Goal: Information Seeking & Learning: Check status

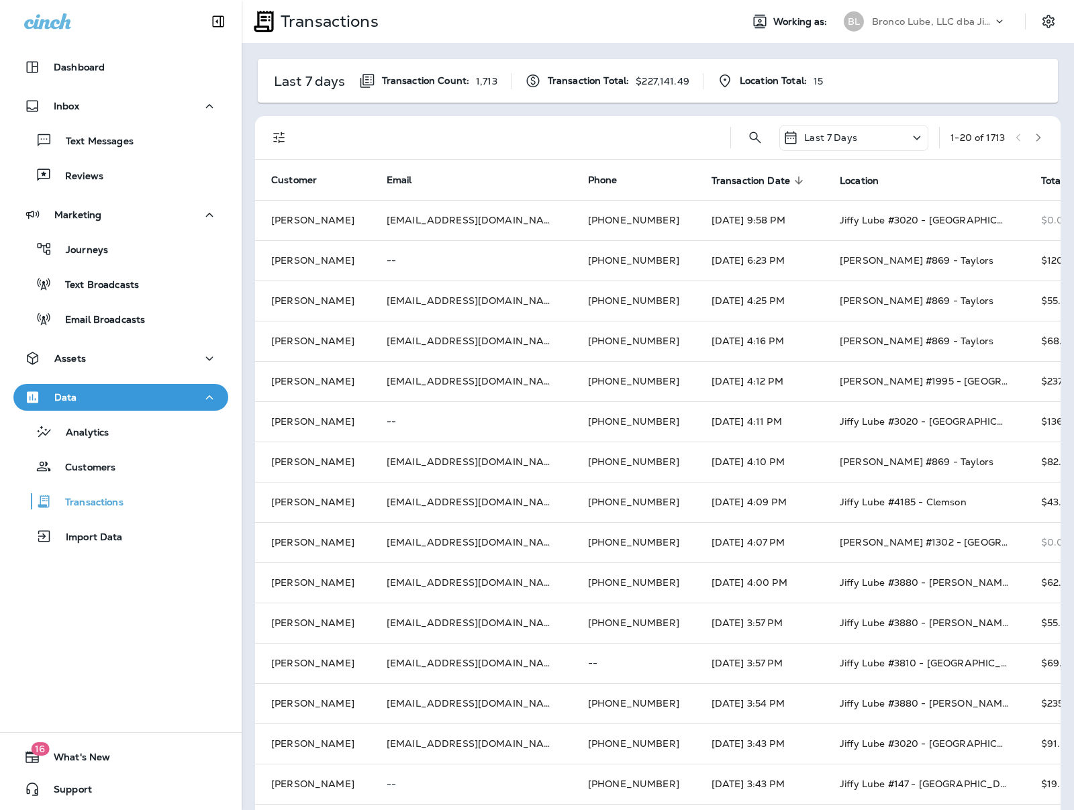
click at [952, 11] on div "Bronco Lube, LLC dba Jiffy Lube" at bounding box center [932, 21] width 121 height 20
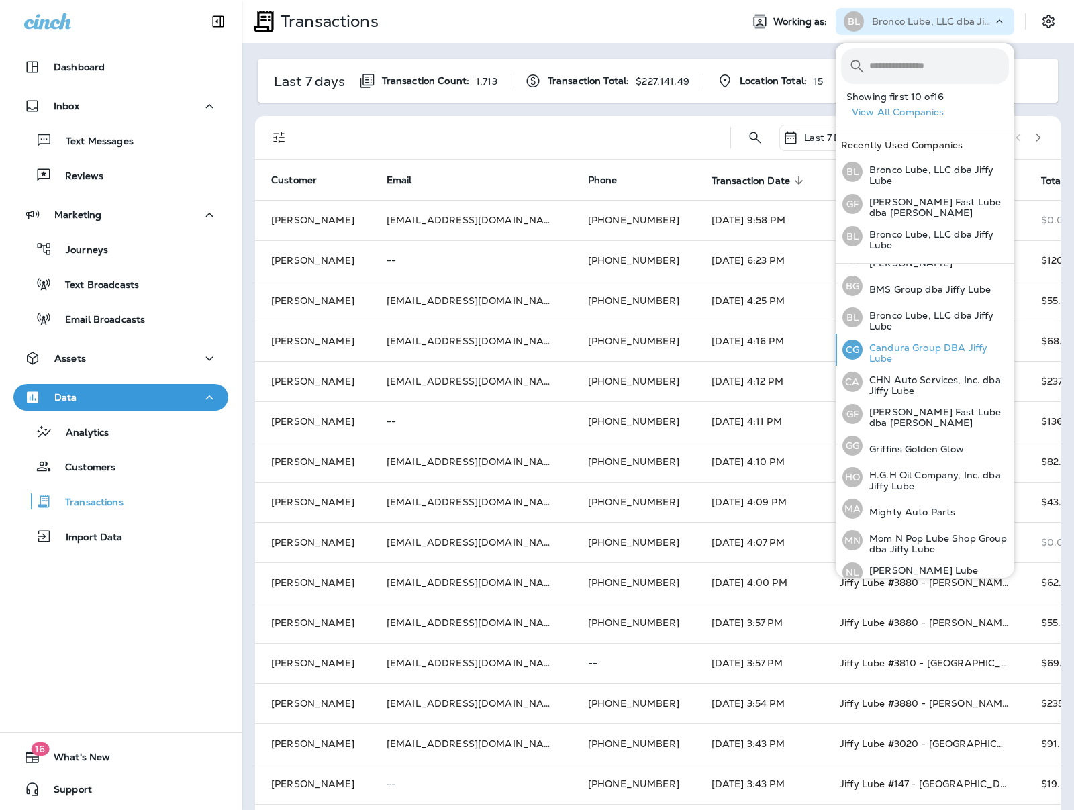
scroll to position [87, 0]
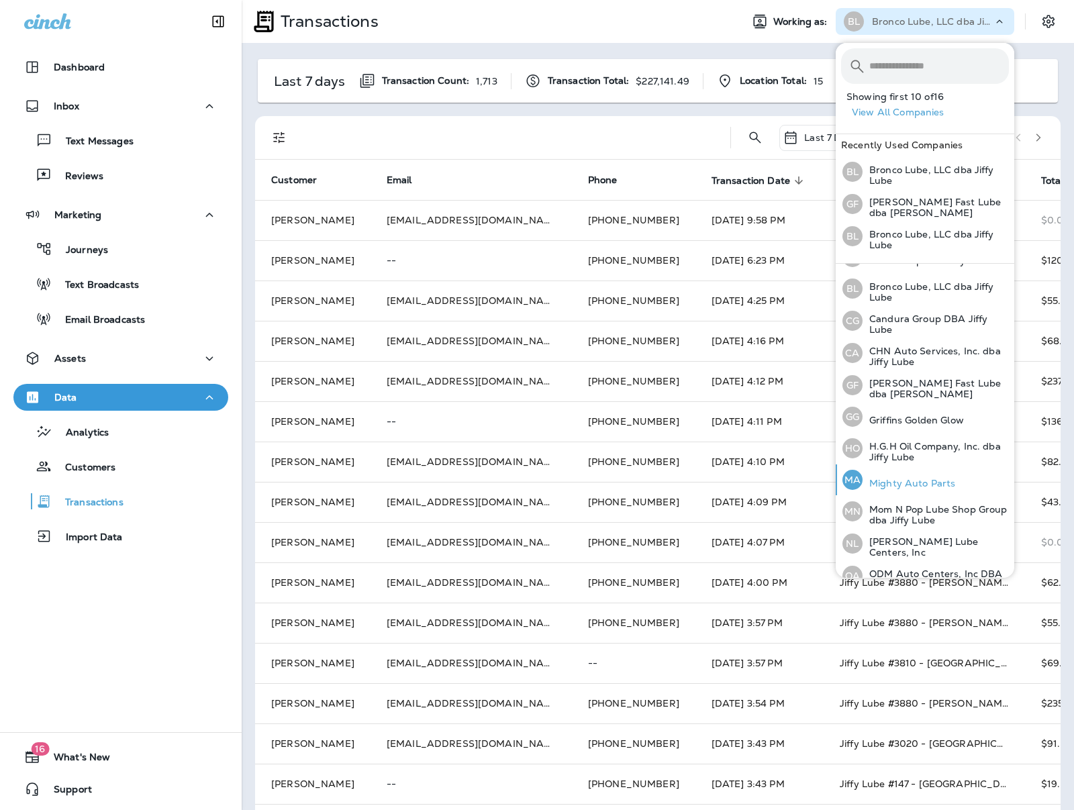
click at [908, 487] on div "MA Mighty Auto Parts" at bounding box center [898, 479] width 123 height 31
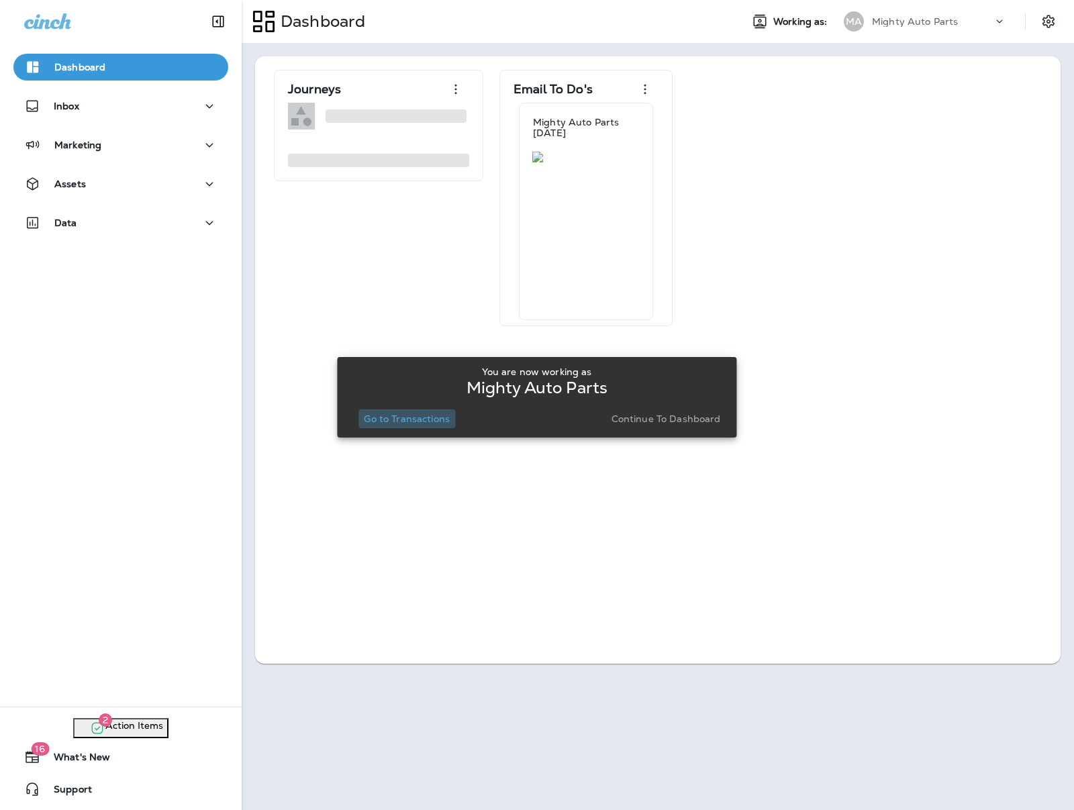
click at [436, 414] on p "Go to Transactions" at bounding box center [407, 418] width 86 height 11
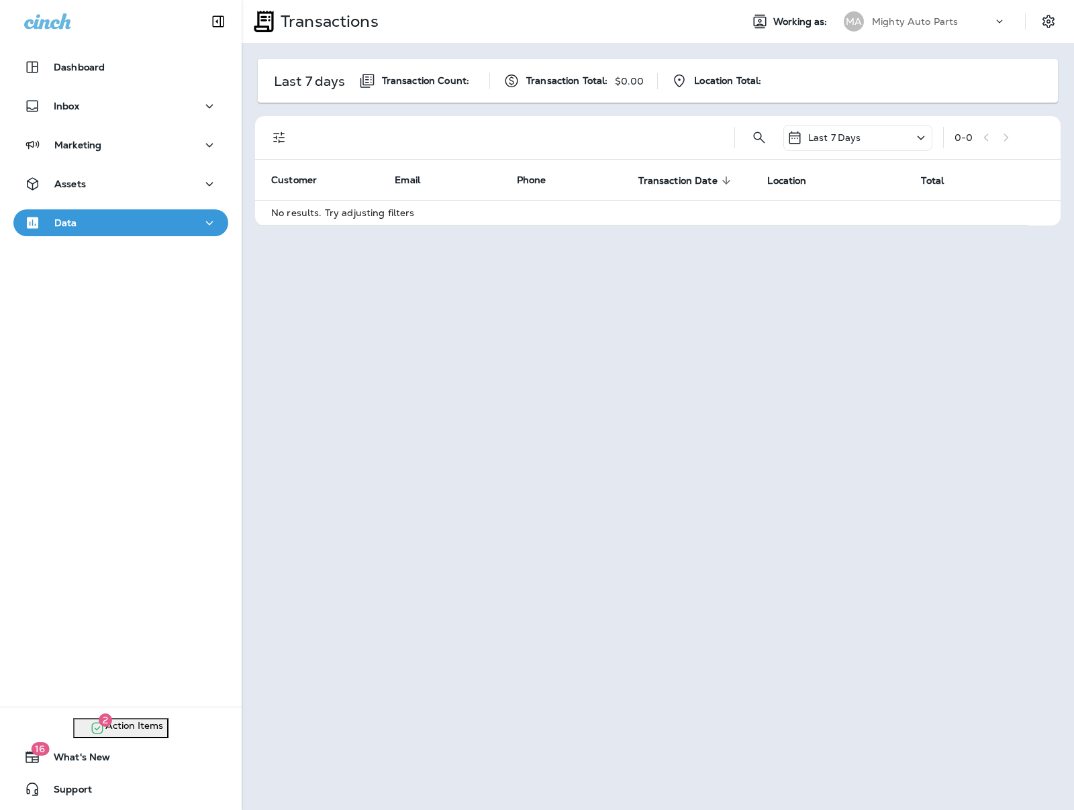
click at [75, 198] on div "Assets" at bounding box center [121, 187] width 242 height 34
click at [81, 185] on p "Assets" at bounding box center [70, 184] width 32 height 11
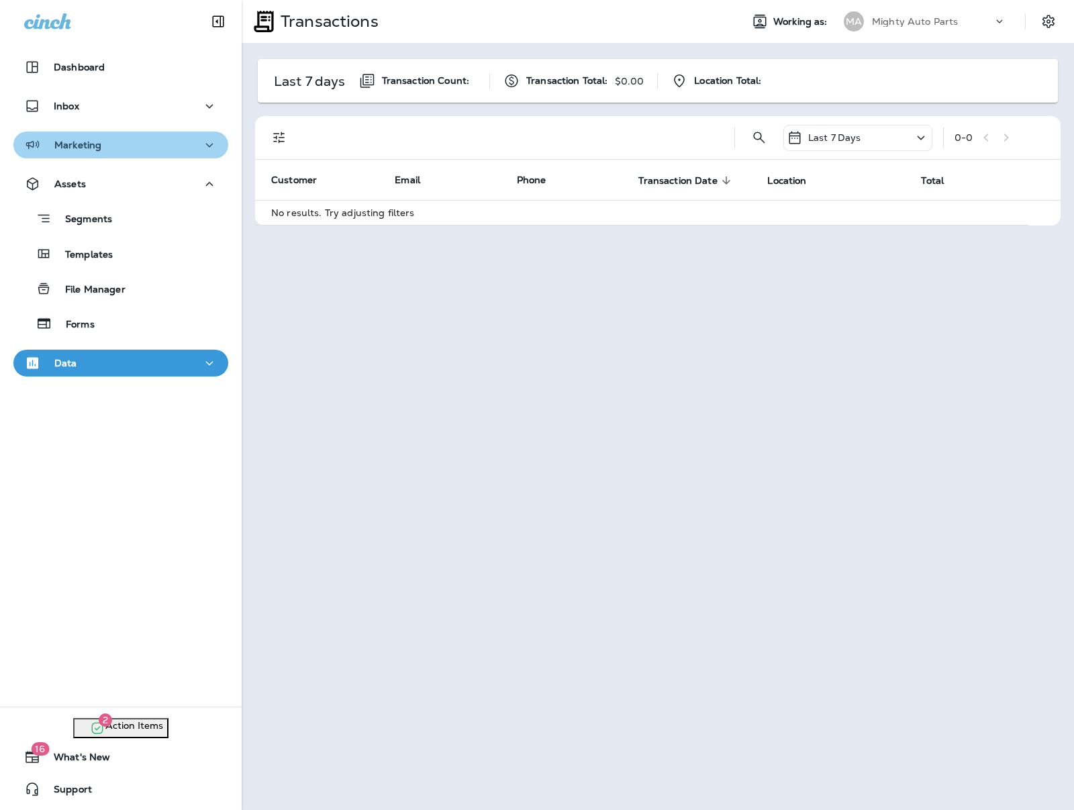
click at [90, 149] on p "Marketing" at bounding box center [77, 145] width 47 height 11
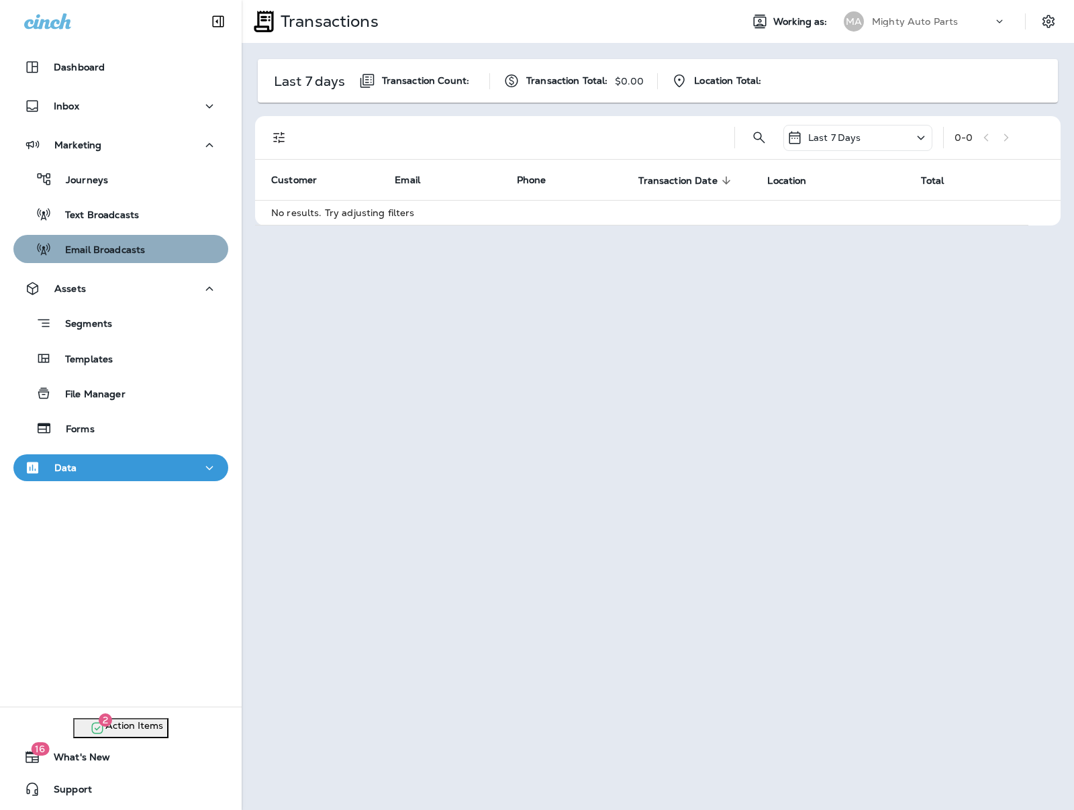
click at [126, 254] on p "Email Broadcasts" at bounding box center [98, 250] width 93 height 13
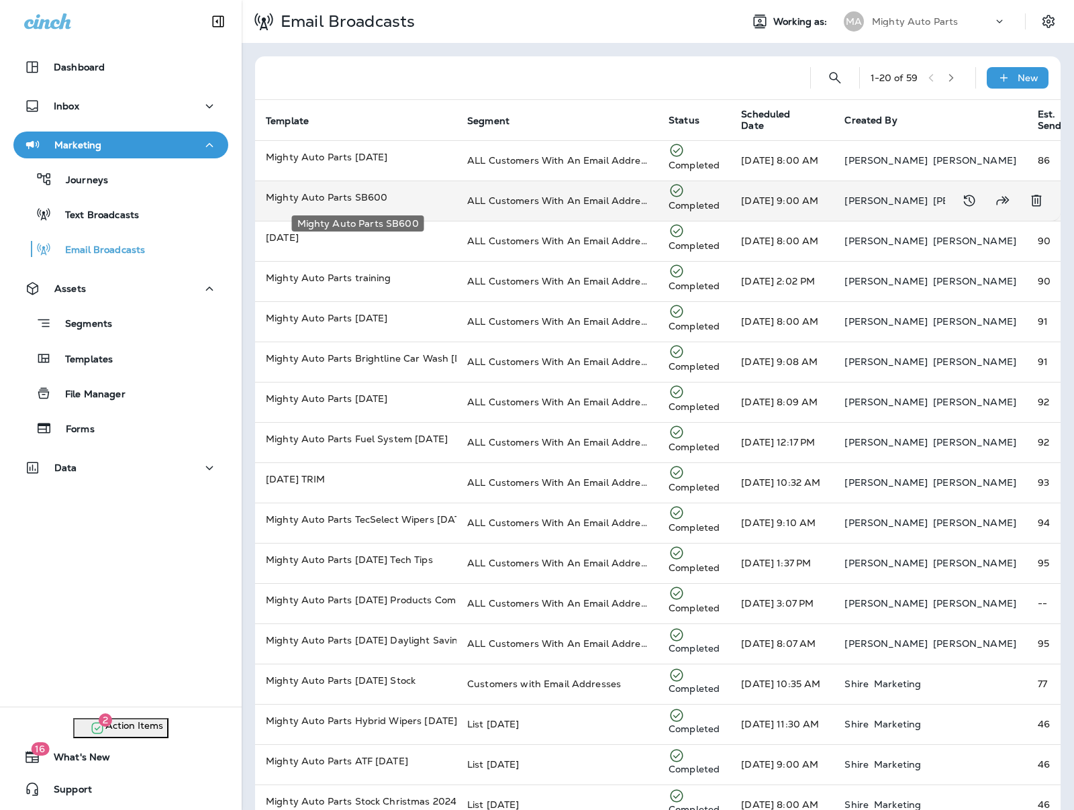
click at [383, 195] on p "Mighty Auto Parts SB600" at bounding box center [356, 197] width 180 height 13
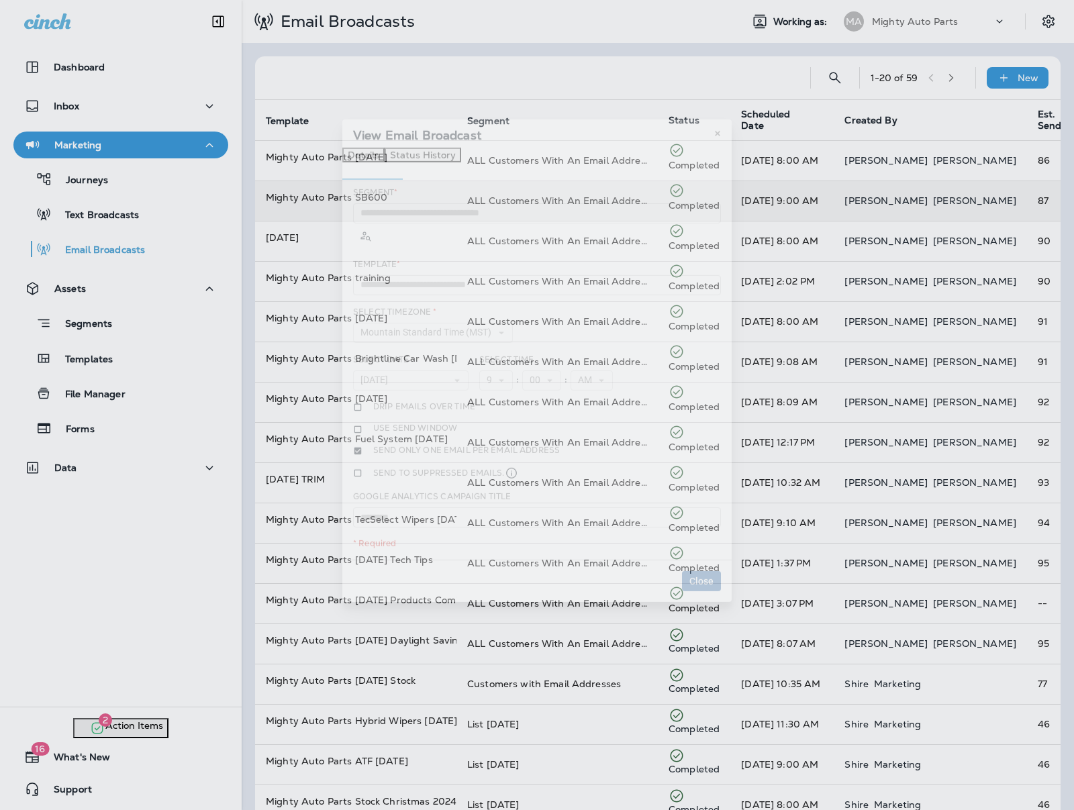
type input "**********"
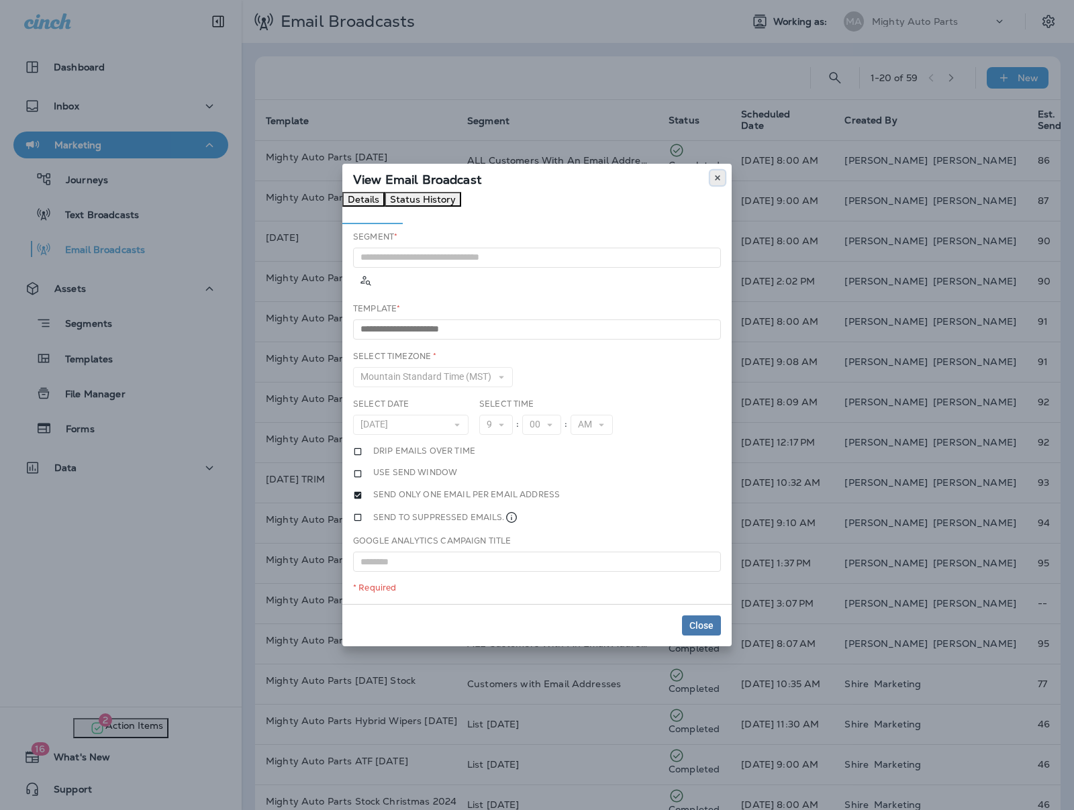
click at [721, 181] on icon at bounding box center [717, 178] width 8 height 8
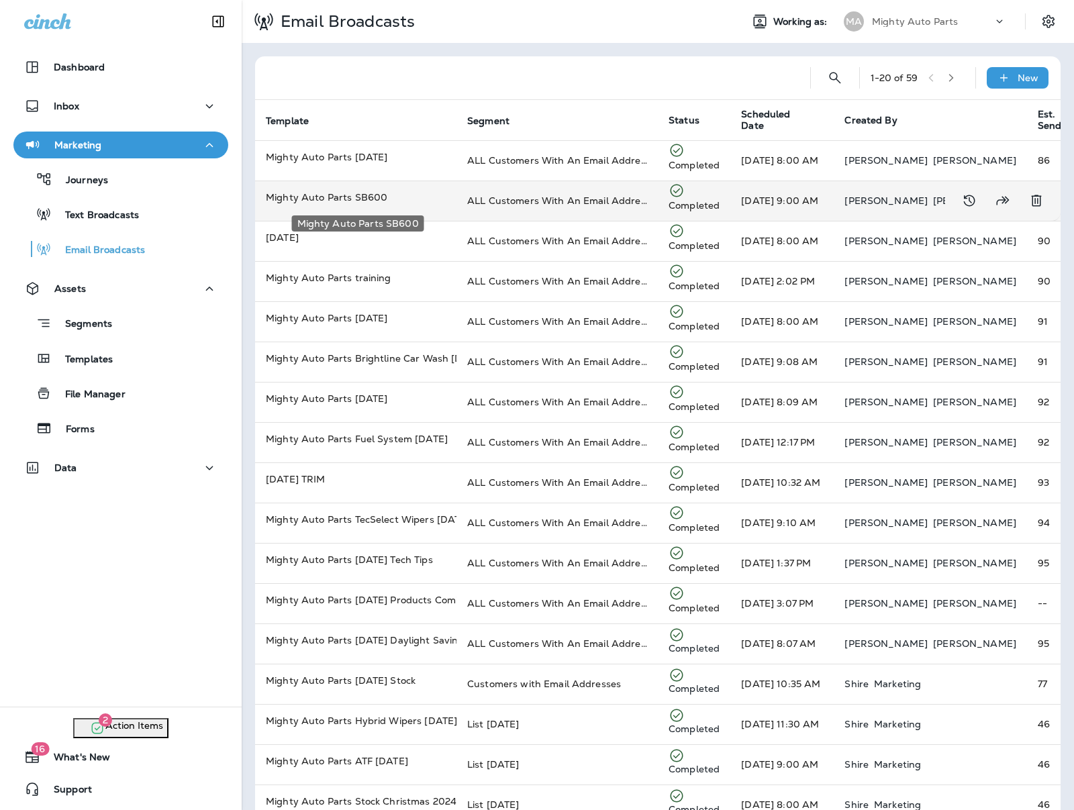
click at [331, 199] on p "Mighty Auto Parts SB600" at bounding box center [356, 197] width 180 height 13
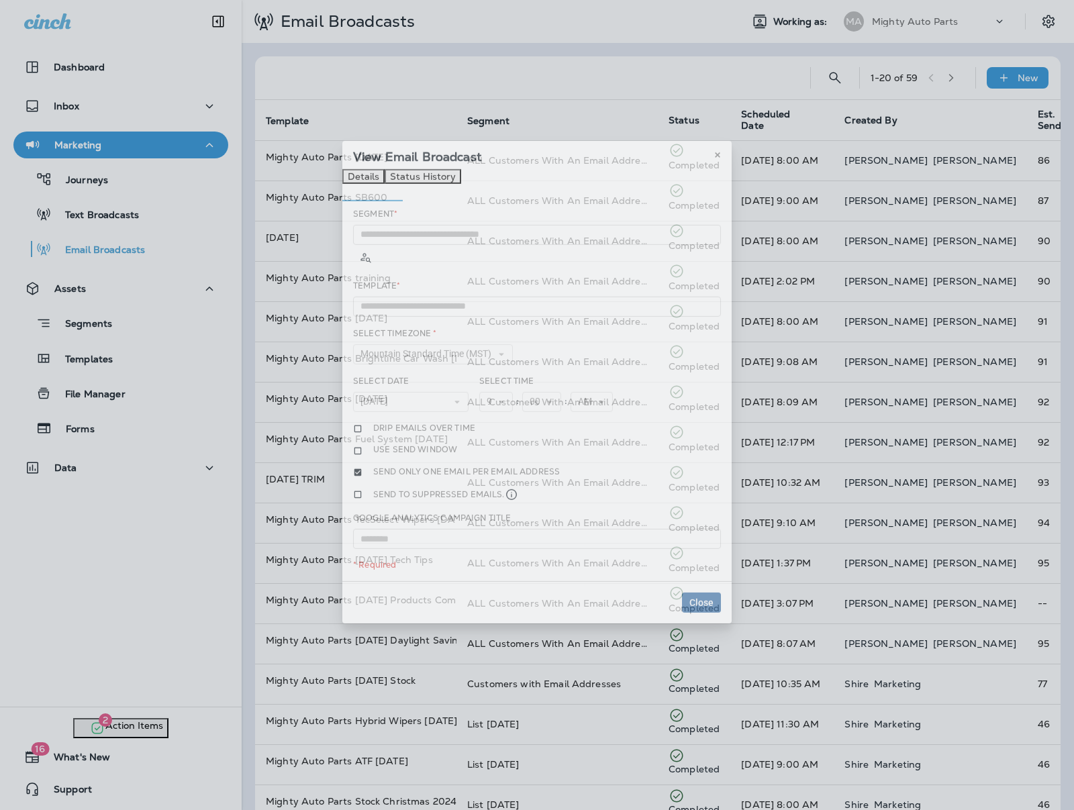
type input "**********"
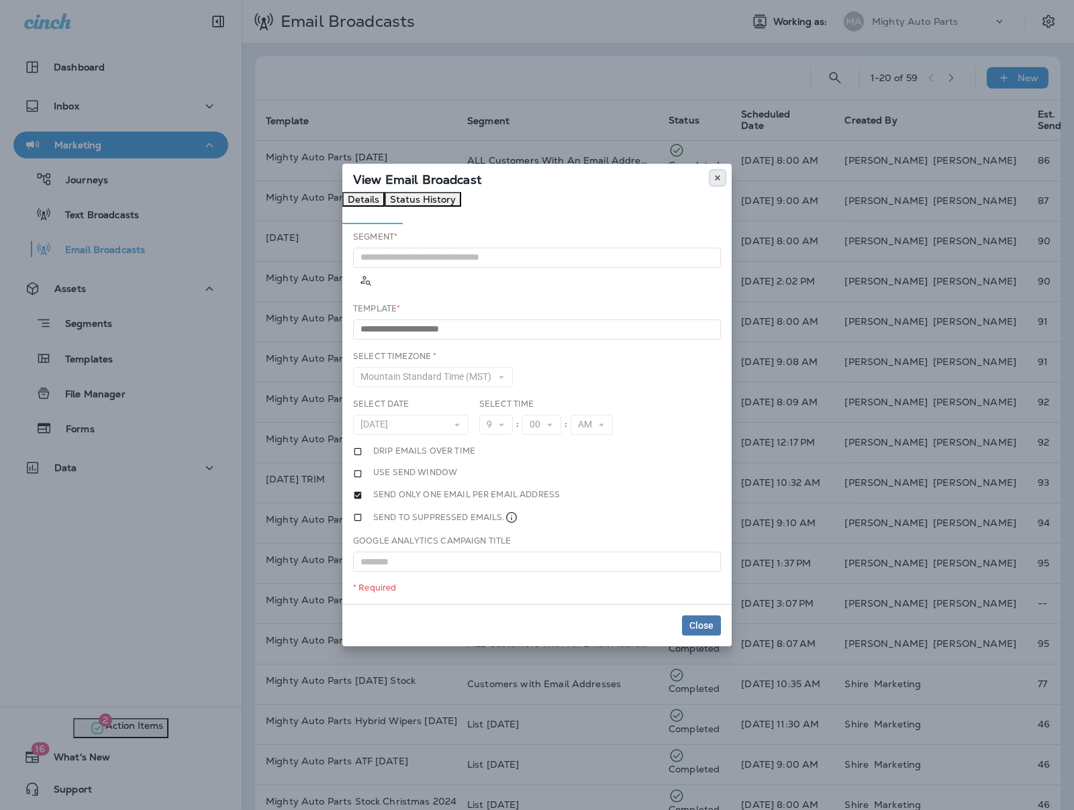
click at [720, 179] on icon at bounding box center [717, 178] width 8 height 8
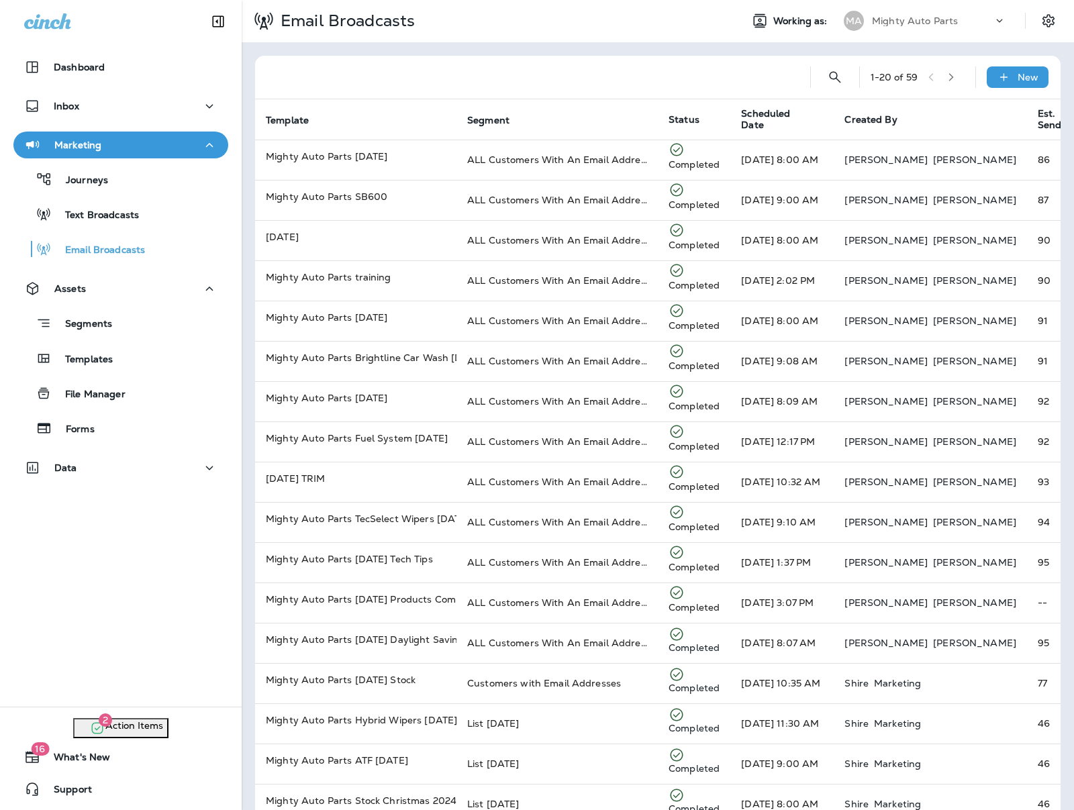
scroll to position [3, 0]
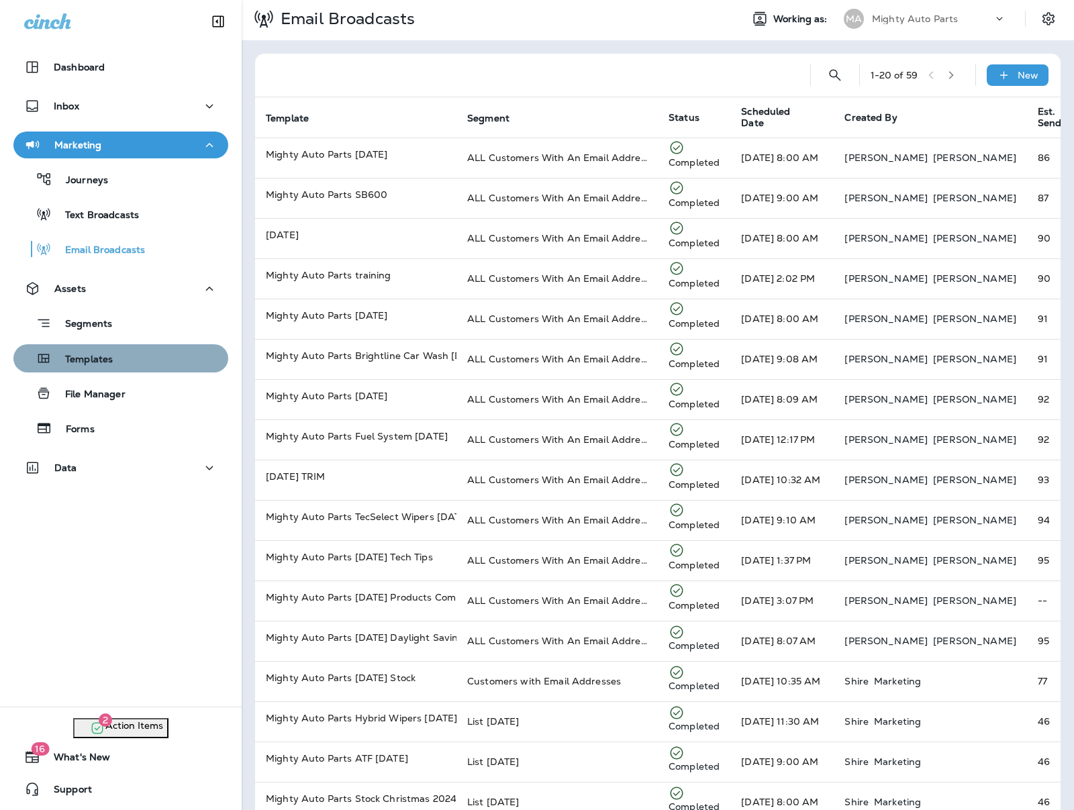
click at [95, 362] on p "Templates" at bounding box center [82, 360] width 61 height 13
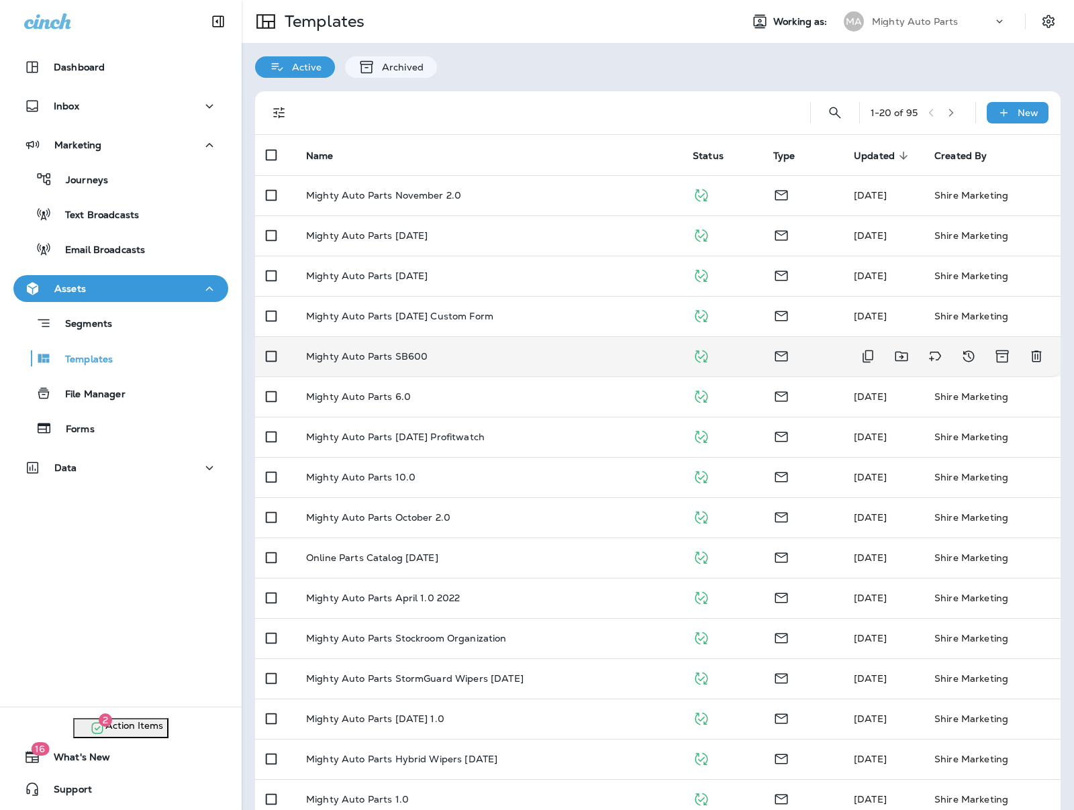
click at [421, 351] on p "Mighty Auto Parts SB600" at bounding box center [366, 356] width 121 height 11
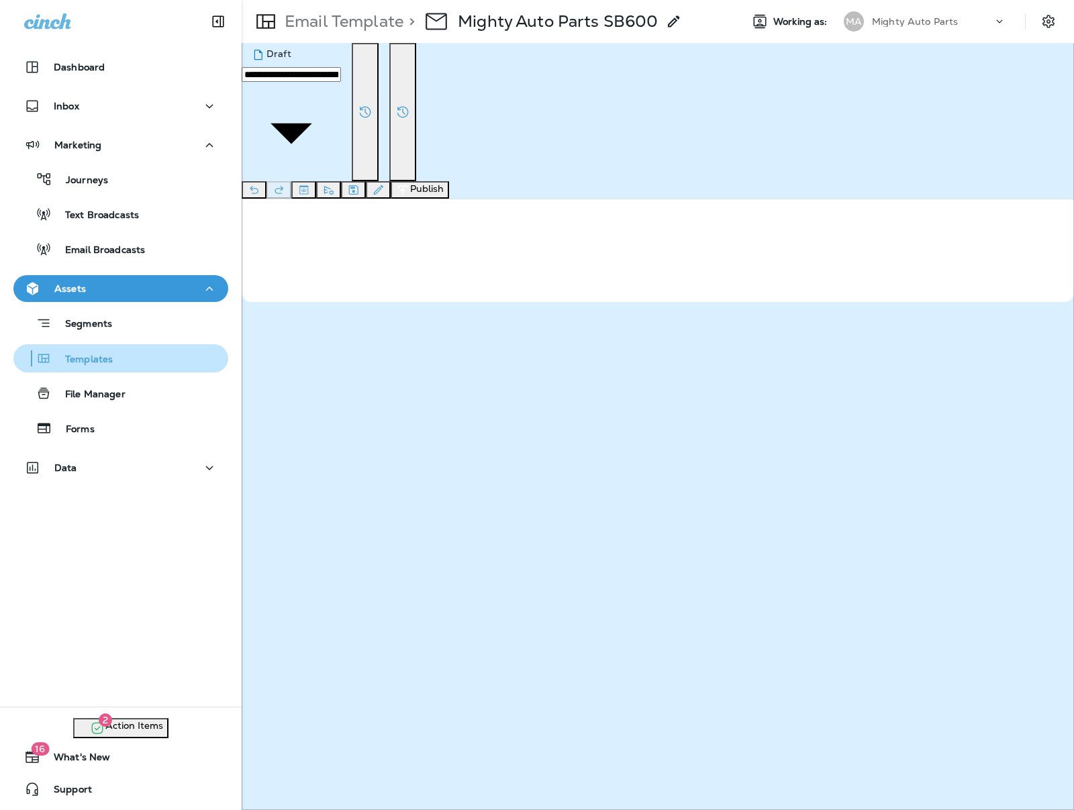
click at [98, 362] on p "Templates" at bounding box center [82, 360] width 61 height 13
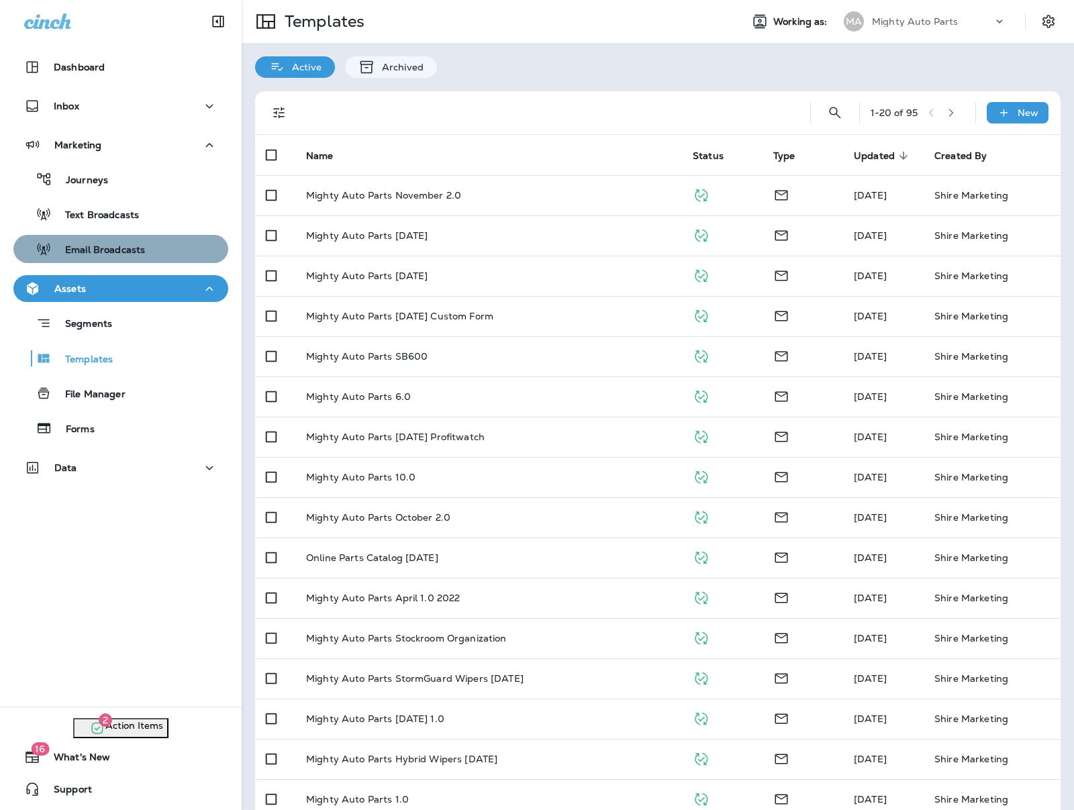
click at [129, 244] on p "Email Broadcasts" at bounding box center [98, 250] width 93 height 13
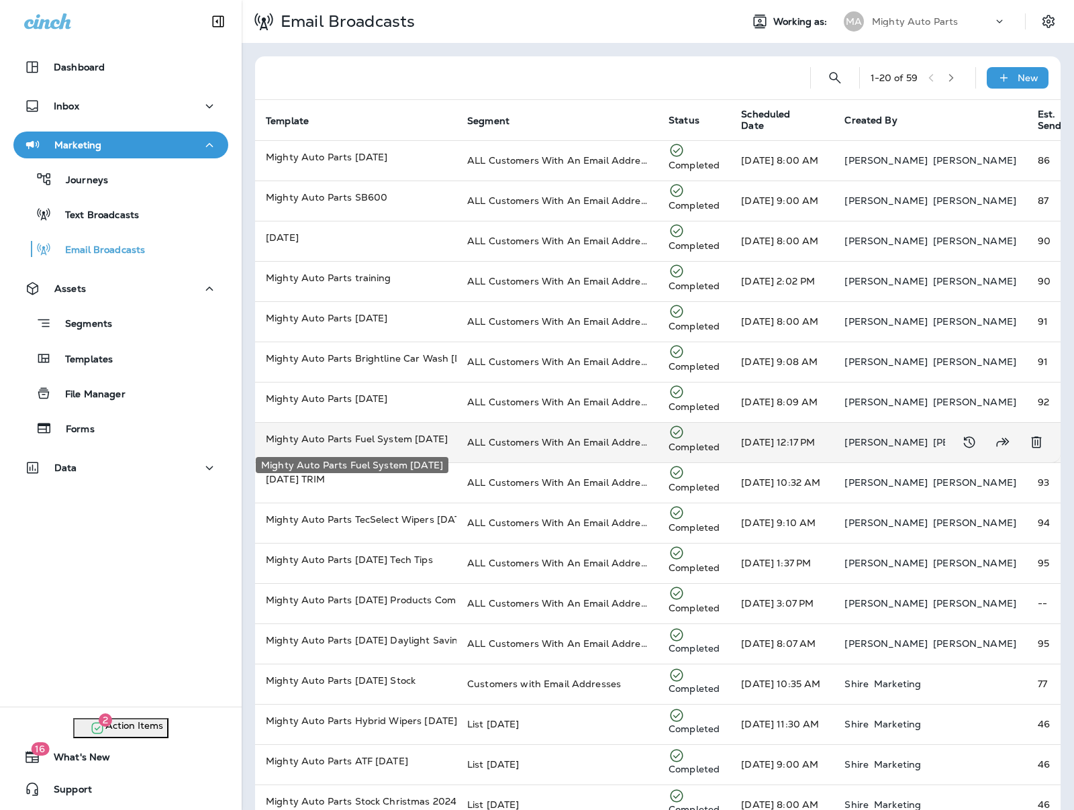
click at [395, 443] on p "Mighty Auto Parts Fuel System [DATE]" at bounding box center [356, 438] width 180 height 13
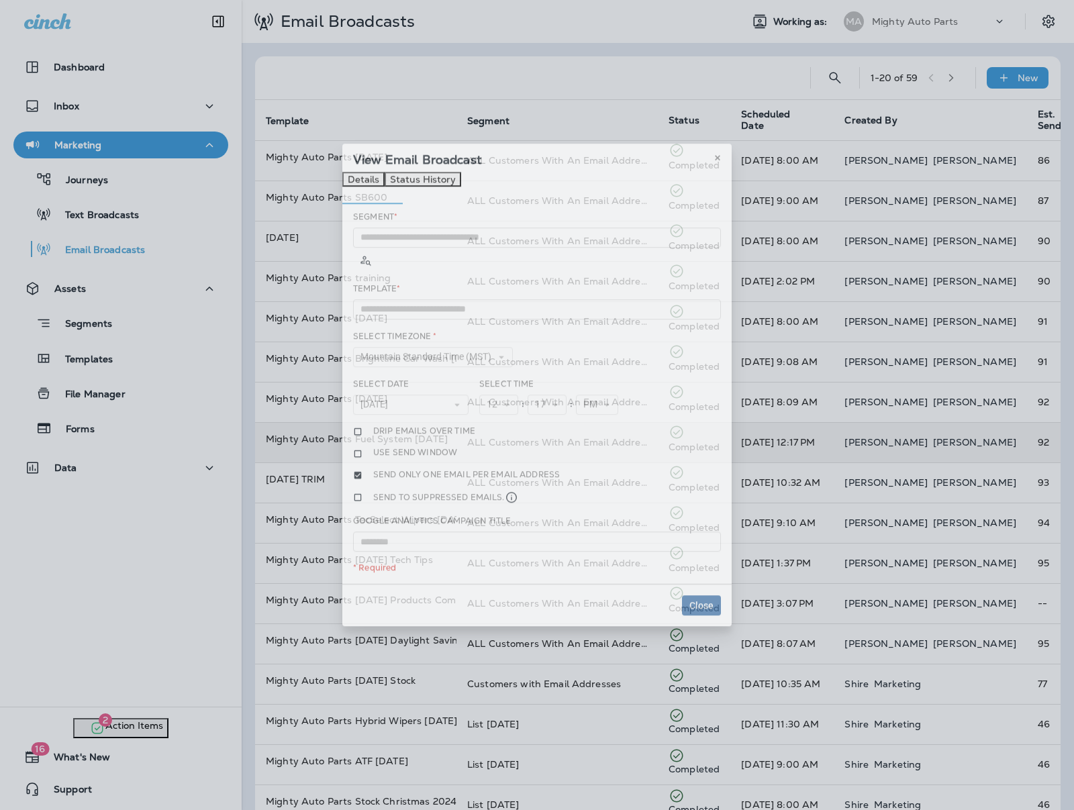
type input "**********"
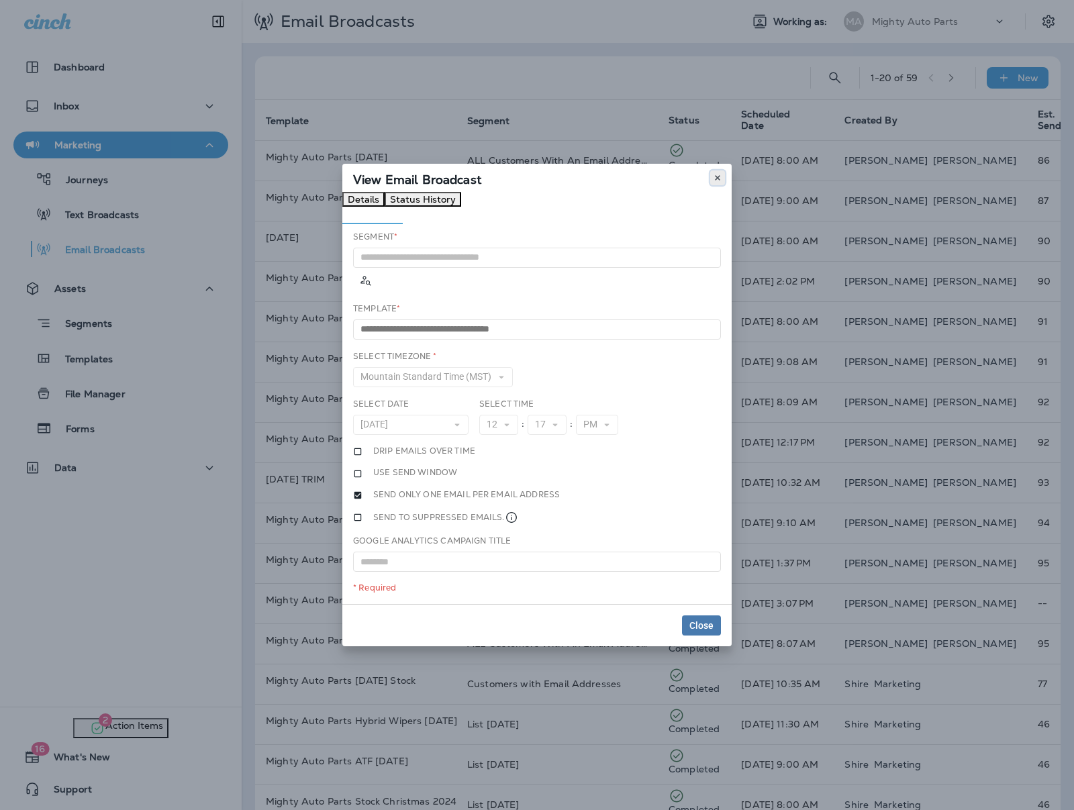
click at [719, 181] on icon at bounding box center [717, 178] width 8 height 8
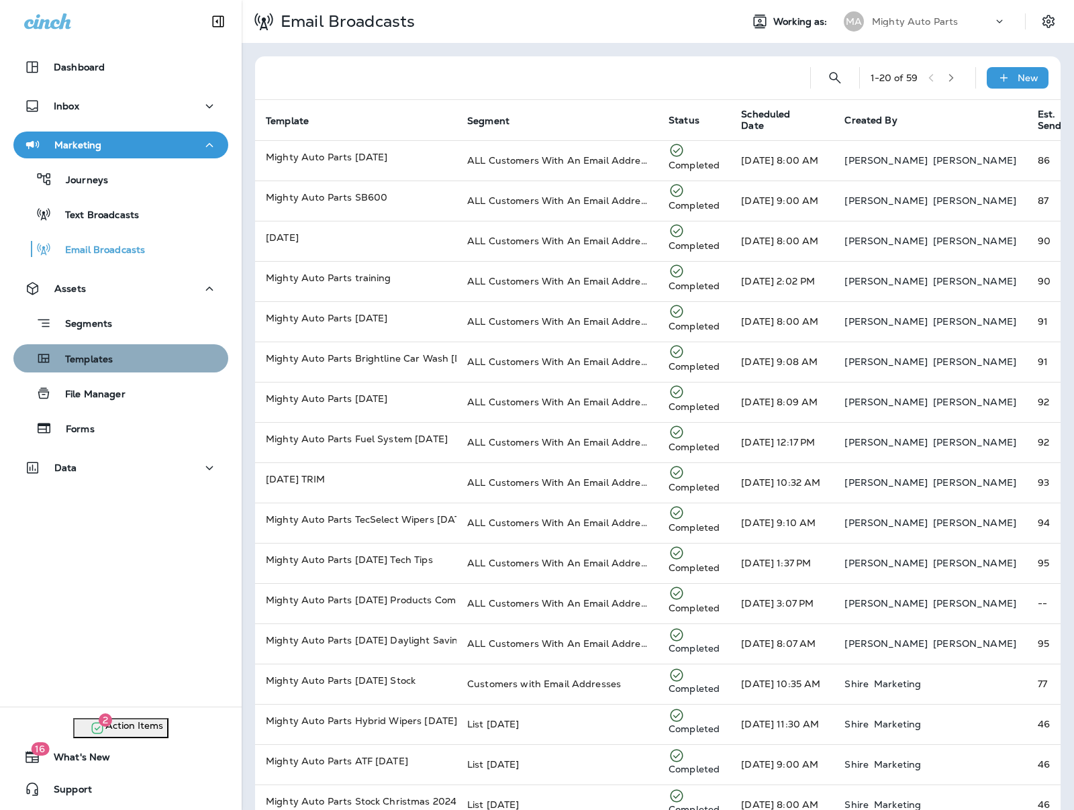
click at [119, 354] on div "Templates" at bounding box center [121, 358] width 204 height 20
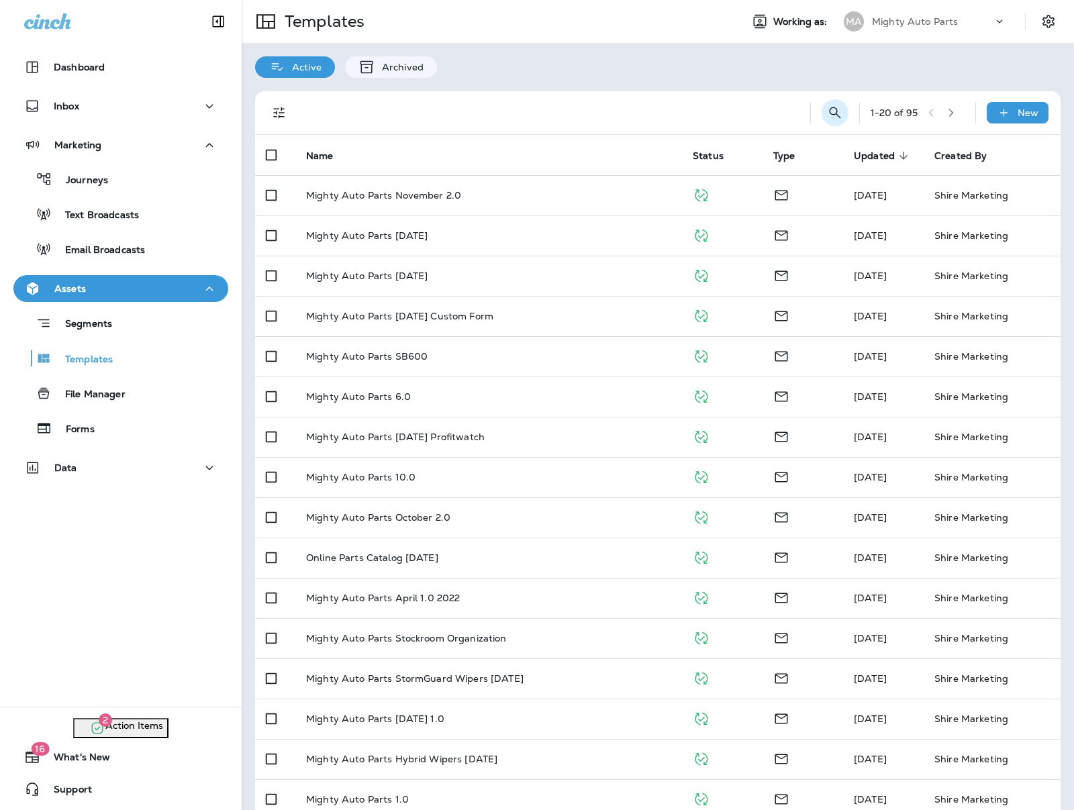
click at [840, 112] on icon "Search Templates" at bounding box center [835, 113] width 16 height 16
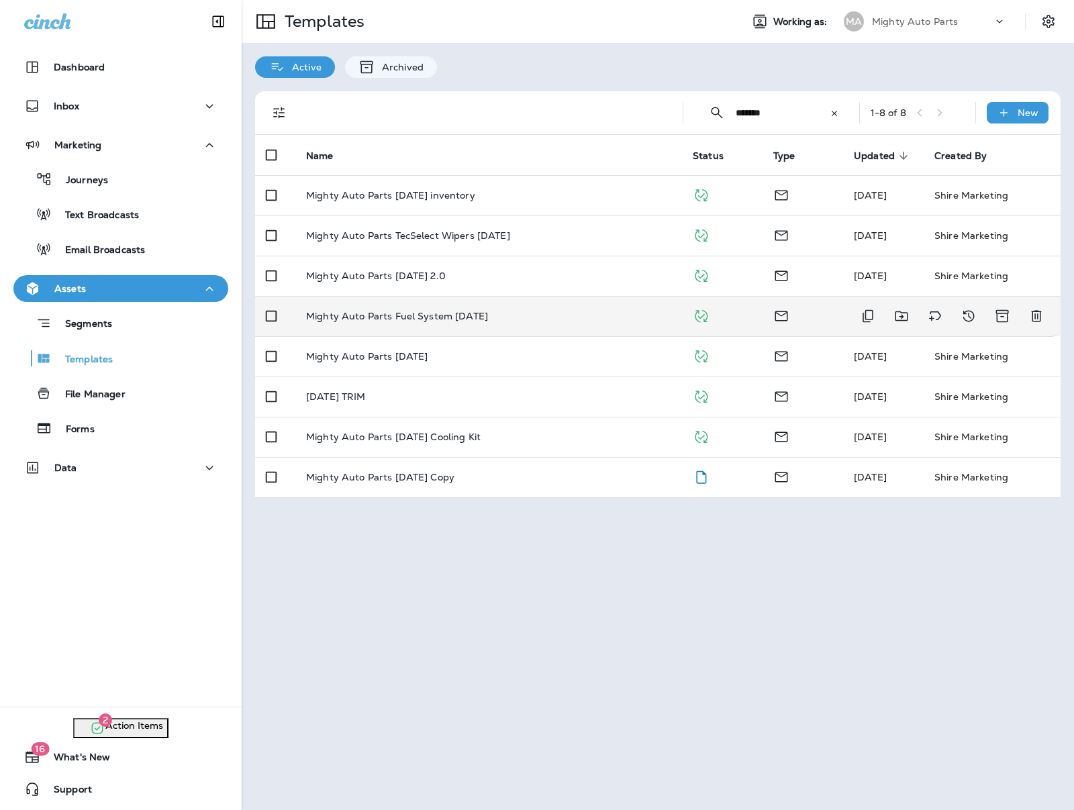
type input "*******"
click at [471, 311] on p "Mighty Auto Parts Fuel System [DATE]" at bounding box center [397, 316] width 182 height 11
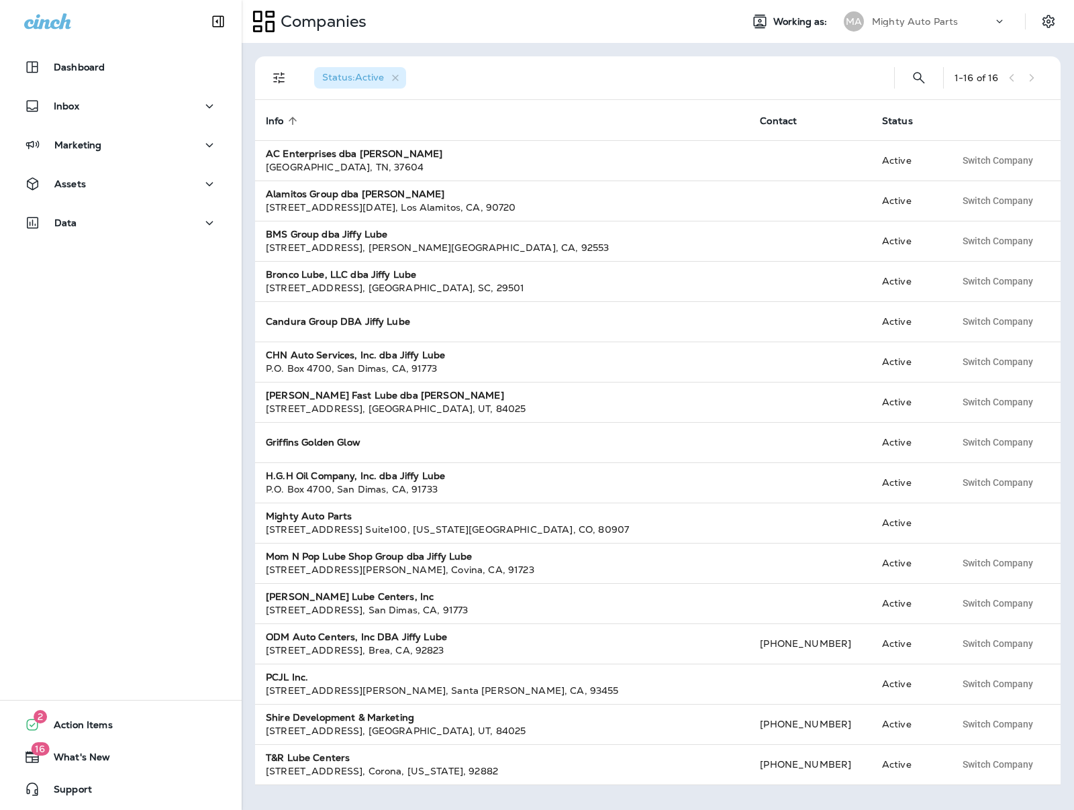
click at [957, 17] on div "Mighty Auto Parts" at bounding box center [932, 21] width 121 height 20
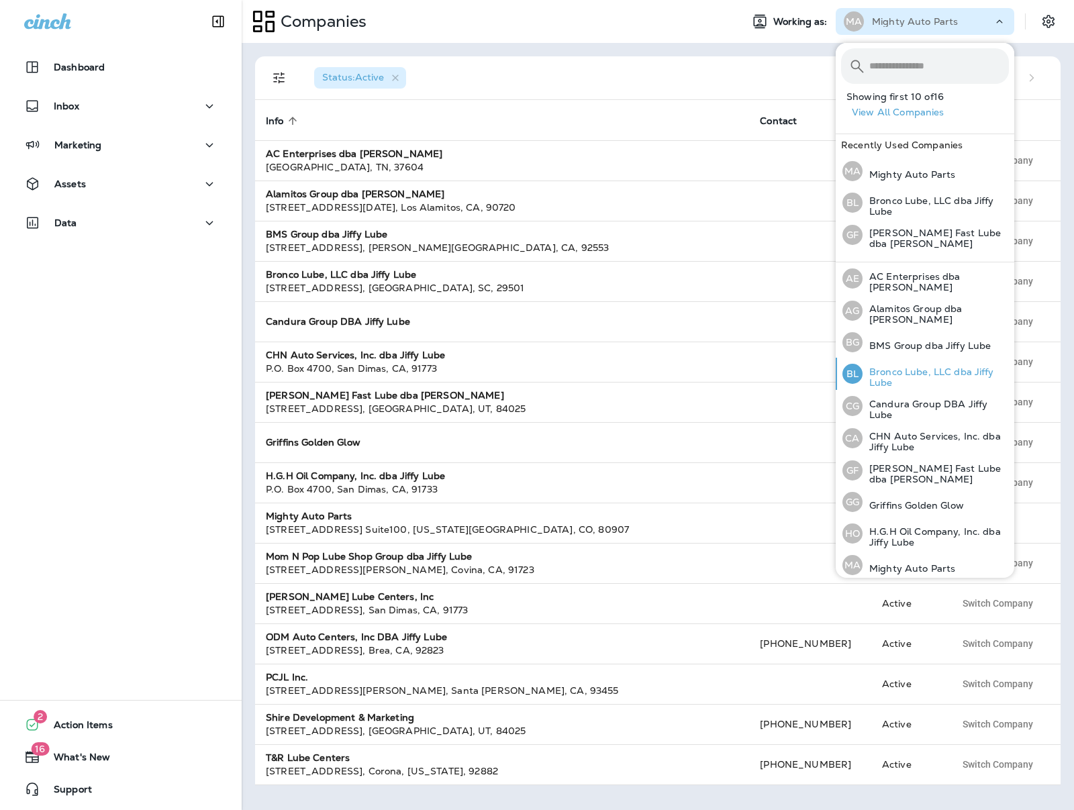
click at [925, 368] on p "Bronco Lube, LLC dba Jiffy Lube" at bounding box center [935, 376] width 146 height 21
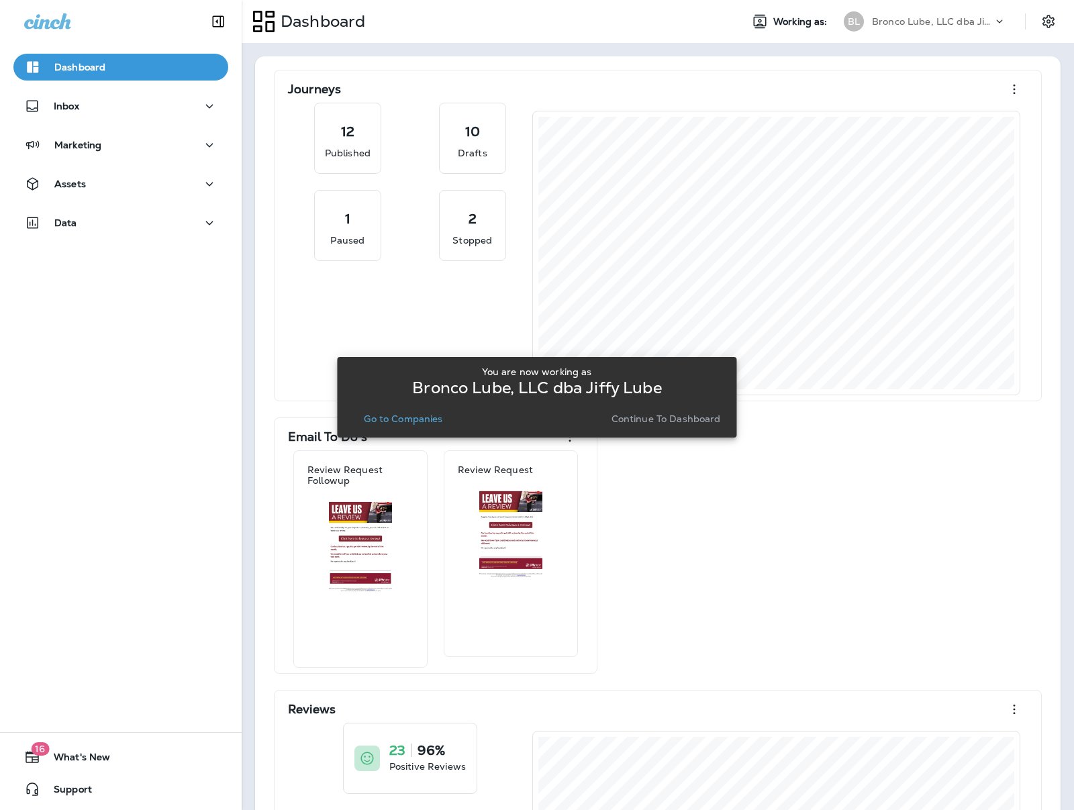
click at [413, 421] on p "Go to Companies" at bounding box center [403, 418] width 79 height 11
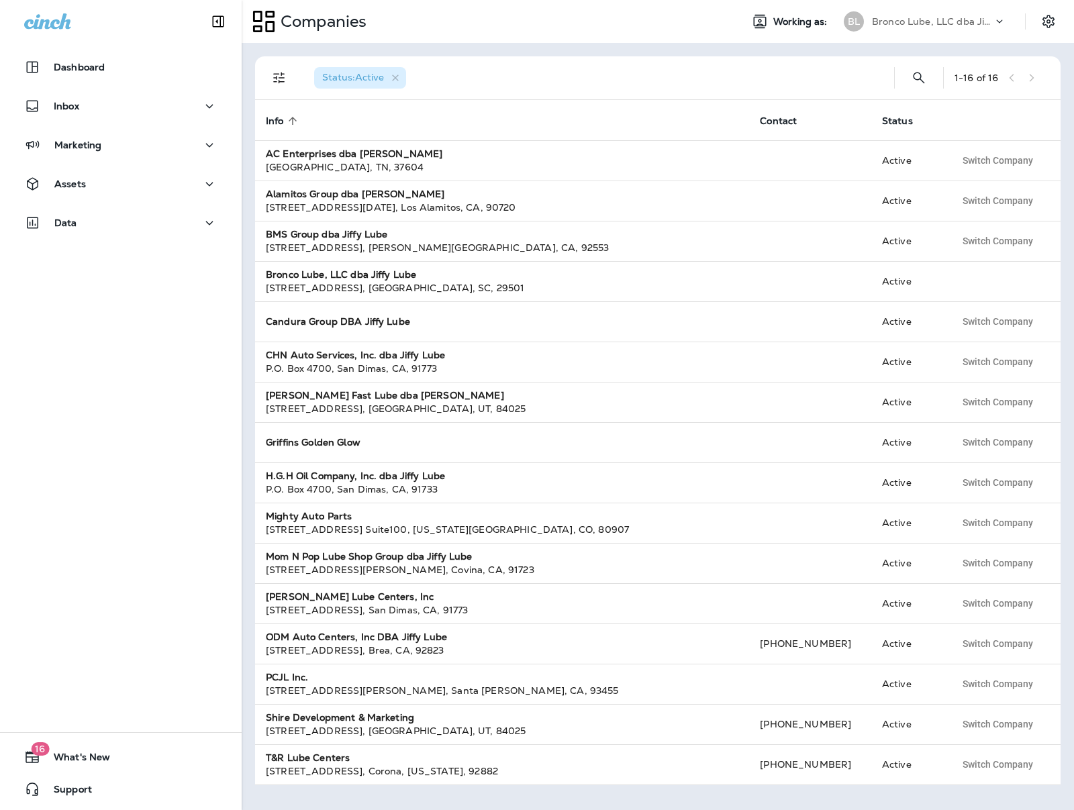
click at [85, 92] on div "Dashboard Inbox Marketing Assets Data" at bounding box center [121, 147] width 242 height 215
click at [113, 154] on button "Marketing" at bounding box center [120, 145] width 215 height 27
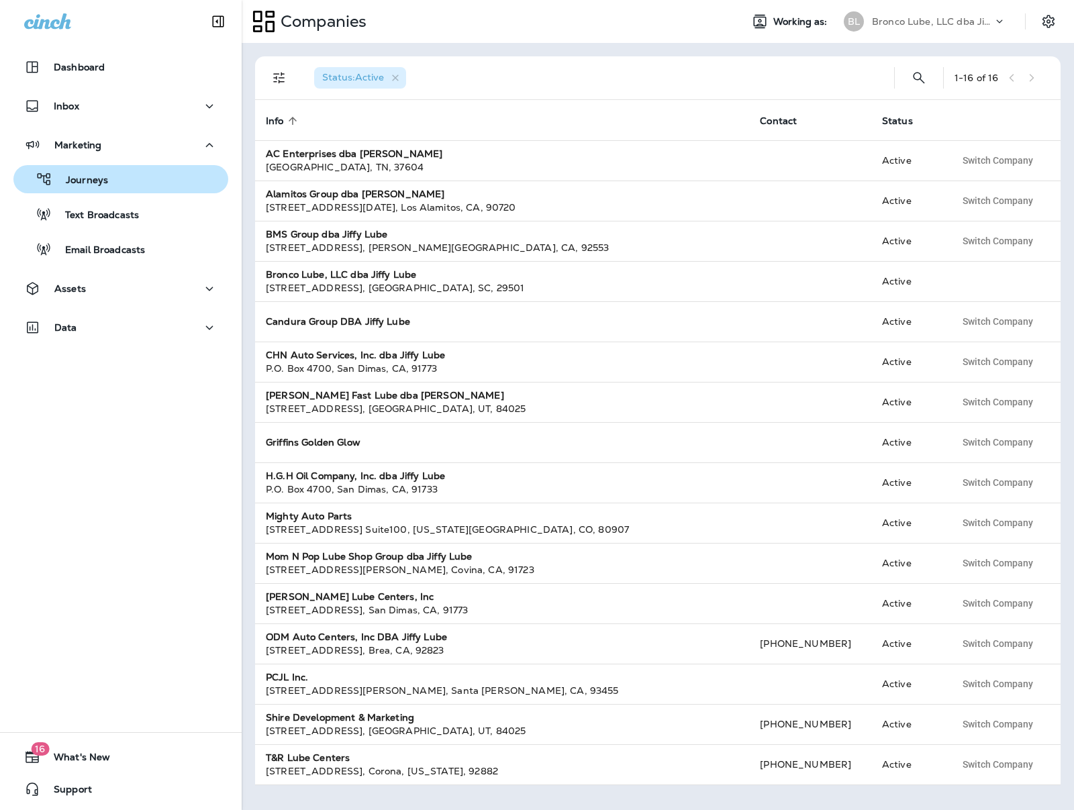
click at [106, 181] on p "Journeys" at bounding box center [80, 180] width 56 height 13
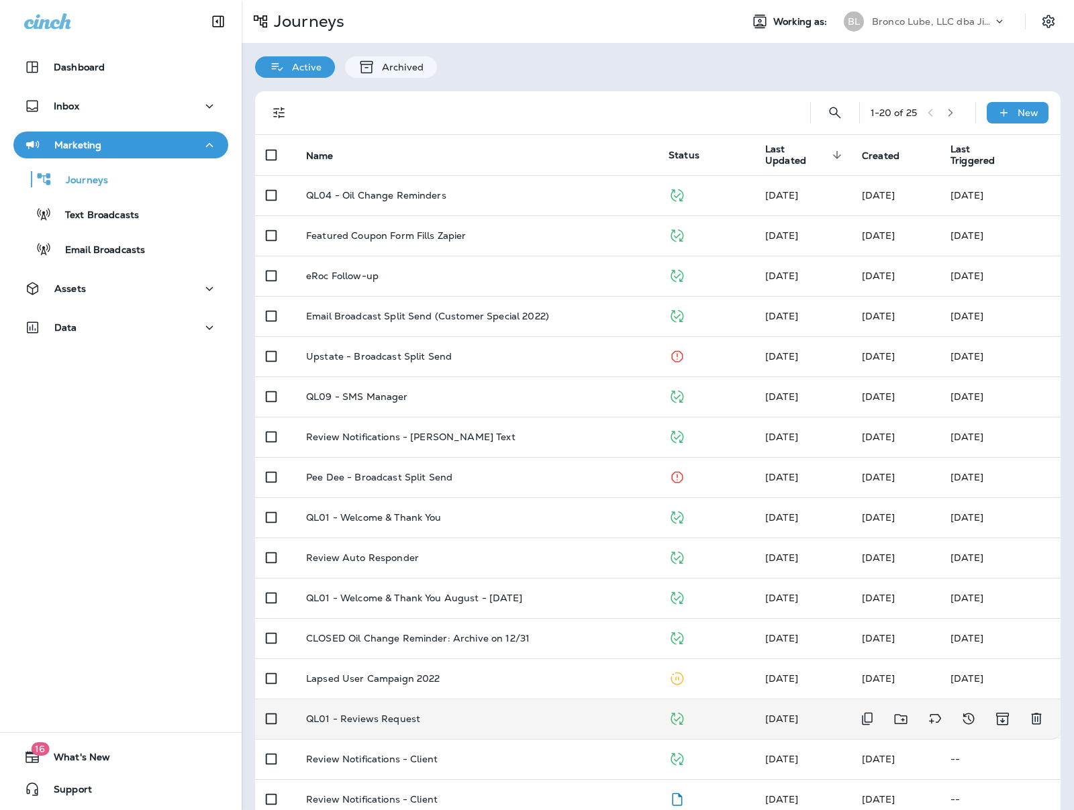
click at [421, 721] on div "QL01 - Reviews Request" at bounding box center [476, 718] width 341 height 11
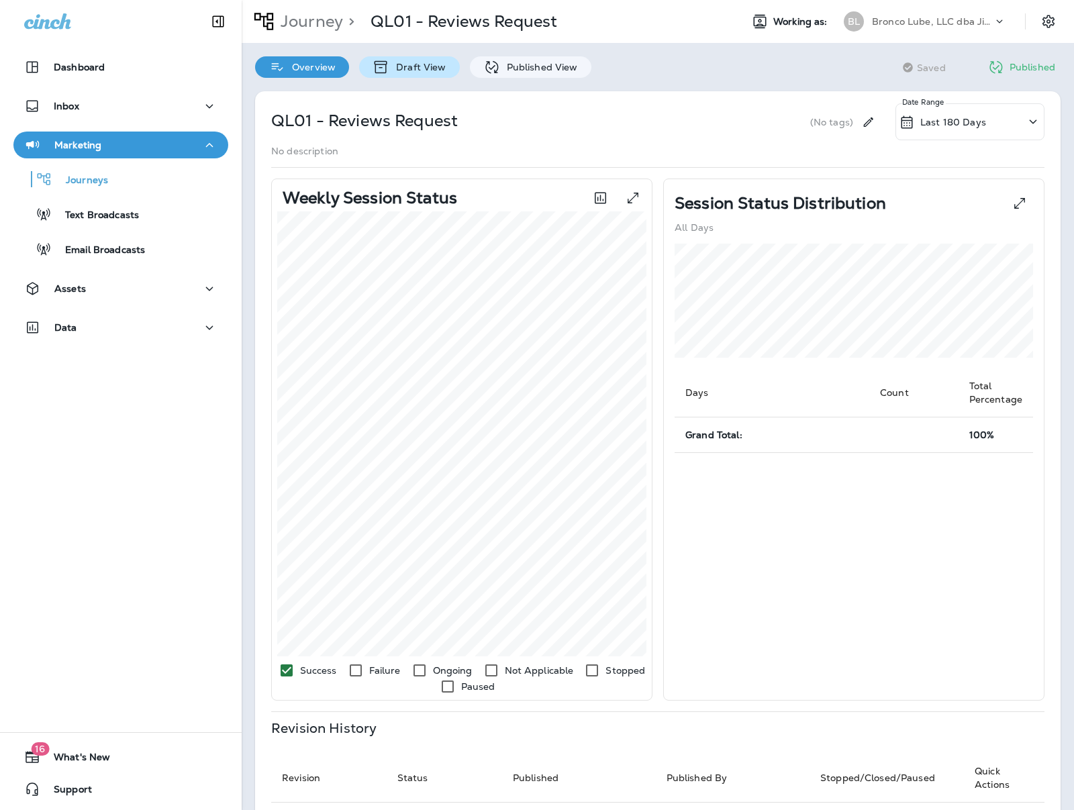
click at [416, 66] on p "Draft View" at bounding box center [417, 67] width 56 height 11
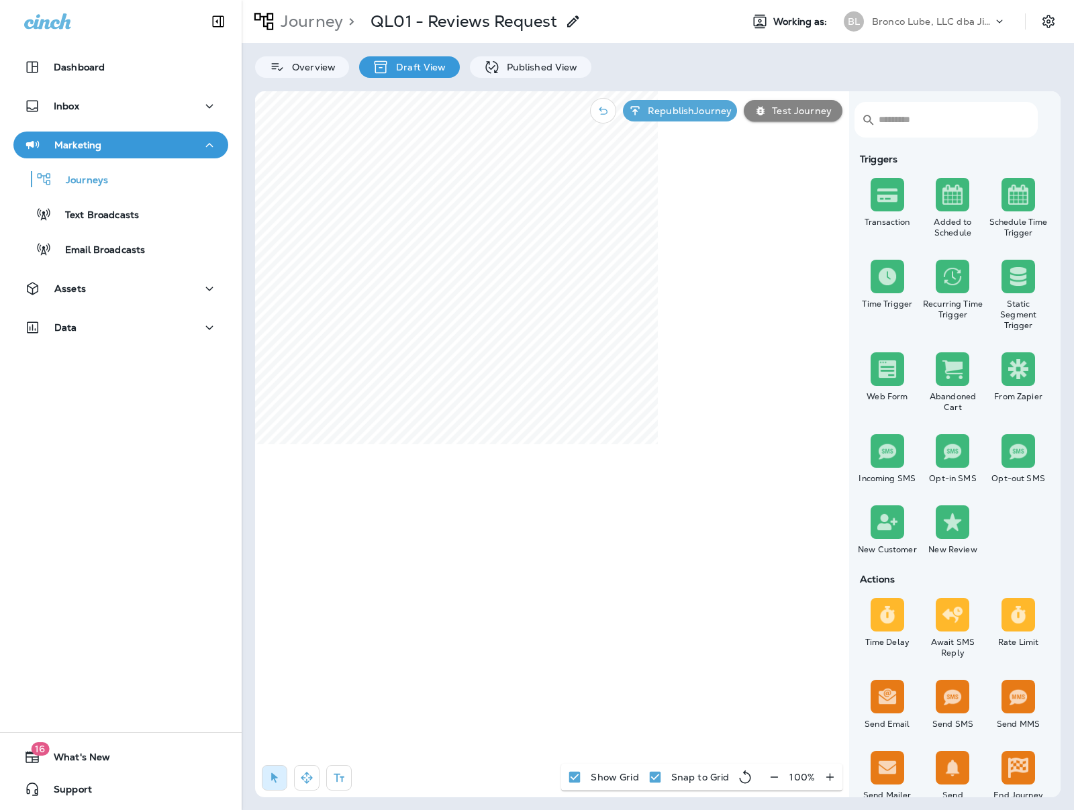
click at [448, 70] on div "Draft View" at bounding box center [409, 66] width 100 height 21
click at [516, 66] on p "Published View" at bounding box center [539, 67] width 78 height 11
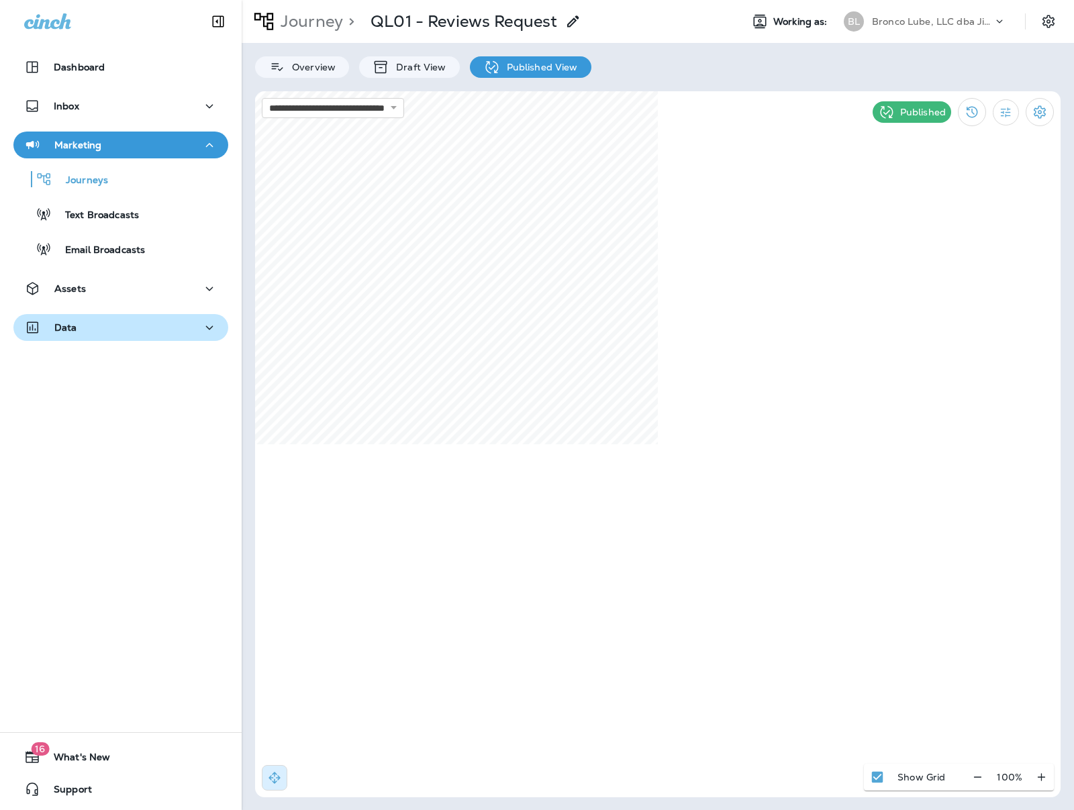
click at [96, 332] on div "Data" at bounding box center [120, 327] width 193 height 17
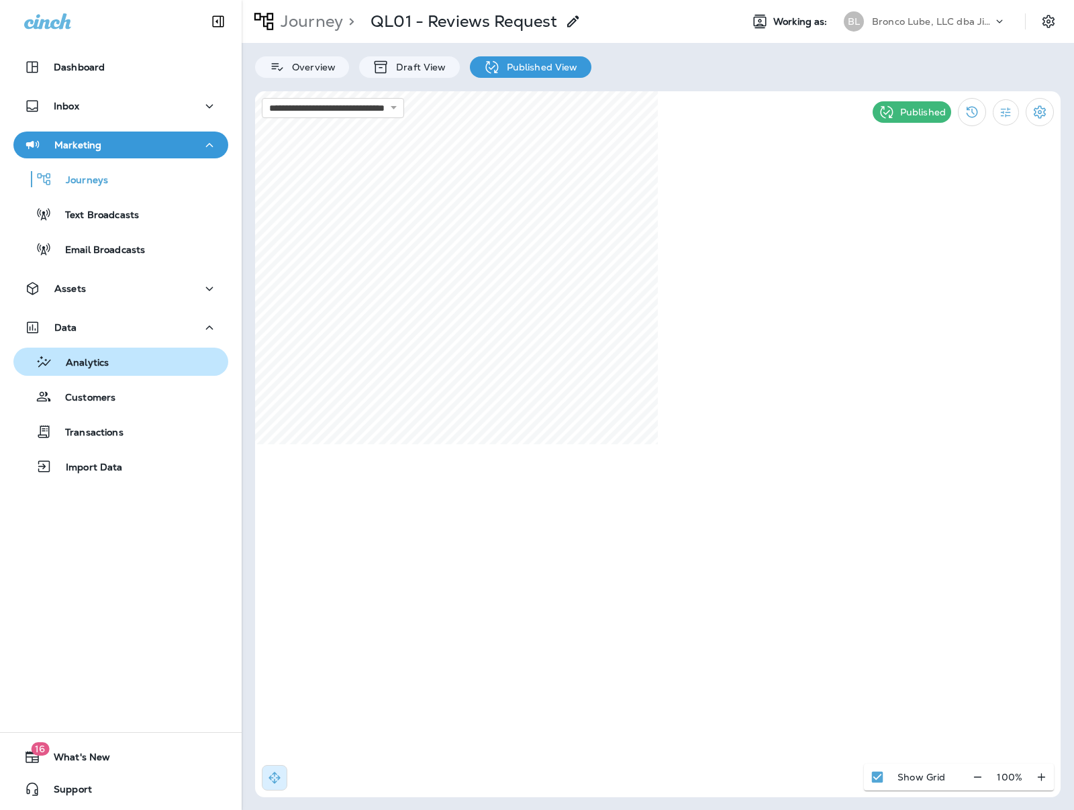
click at [93, 358] on p "Analytics" at bounding box center [80, 363] width 56 height 13
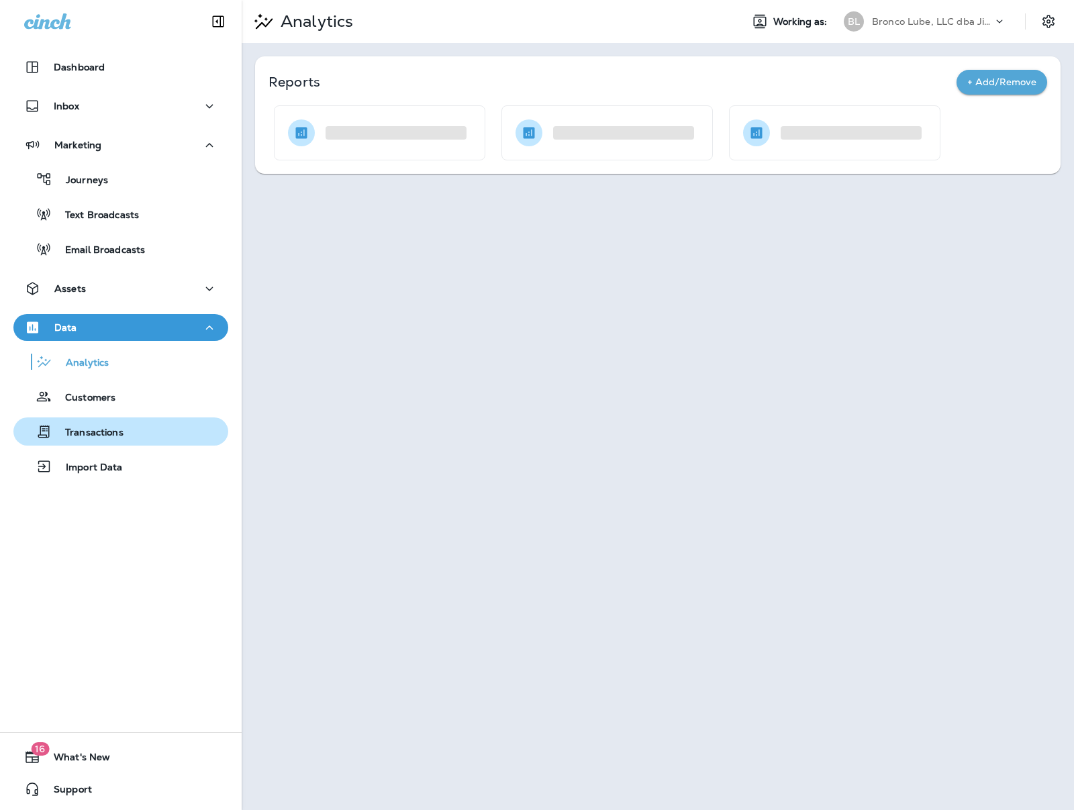
click at [126, 434] on div "Transactions" at bounding box center [121, 431] width 204 height 20
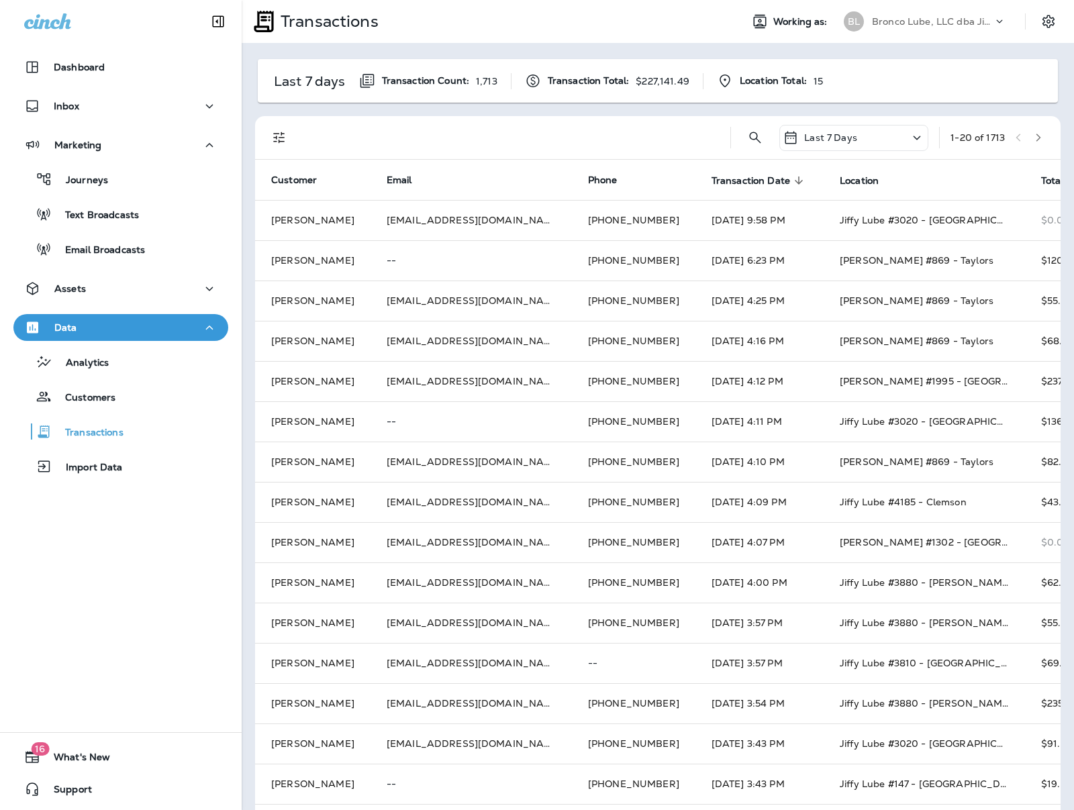
click at [661, 41] on div "Transactions Working as: BL Bronco Lube, LLC dba Jiffy Lube" at bounding box center [658, 21] width 832 height 43
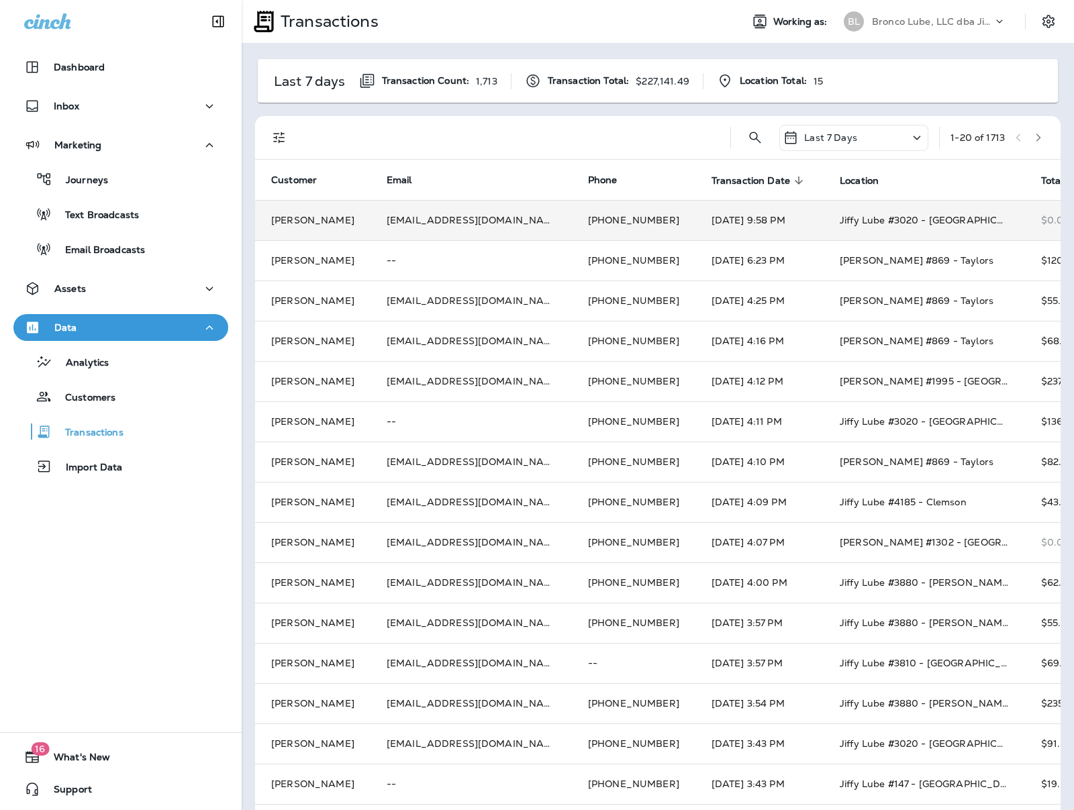
scroll to position [0, 1]
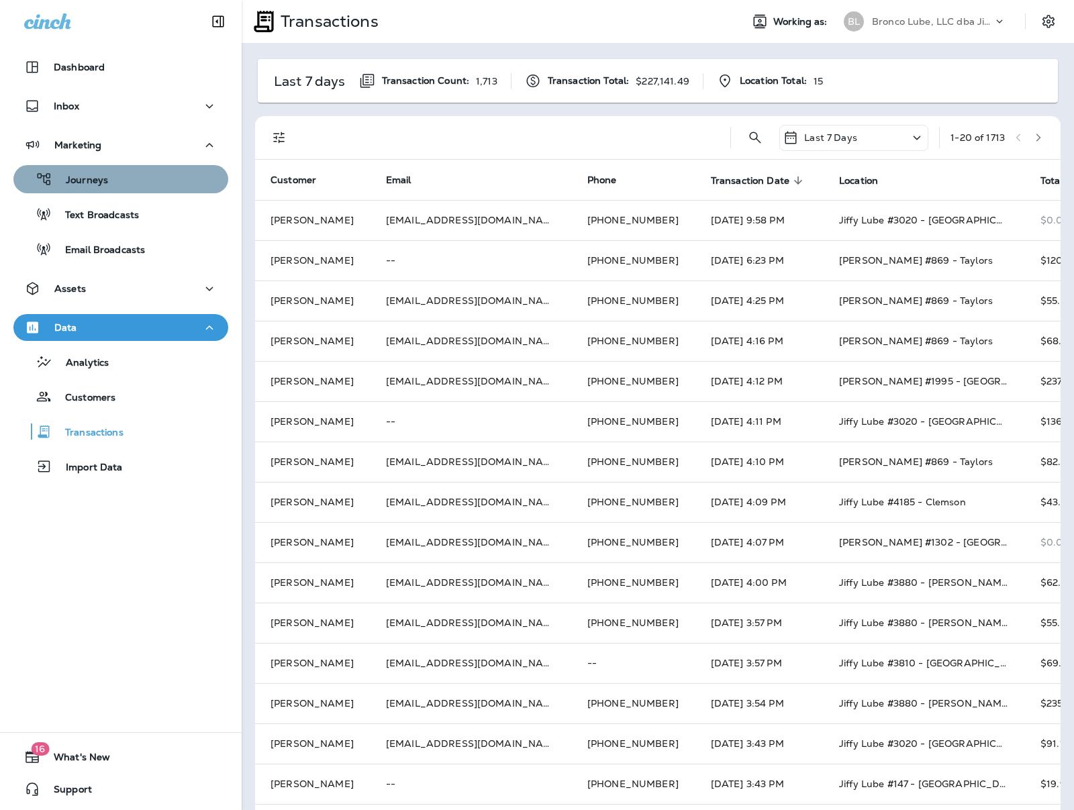
click at [99, 182] on p "Journeys" at bounding box center [80, 180] width 56 height 13
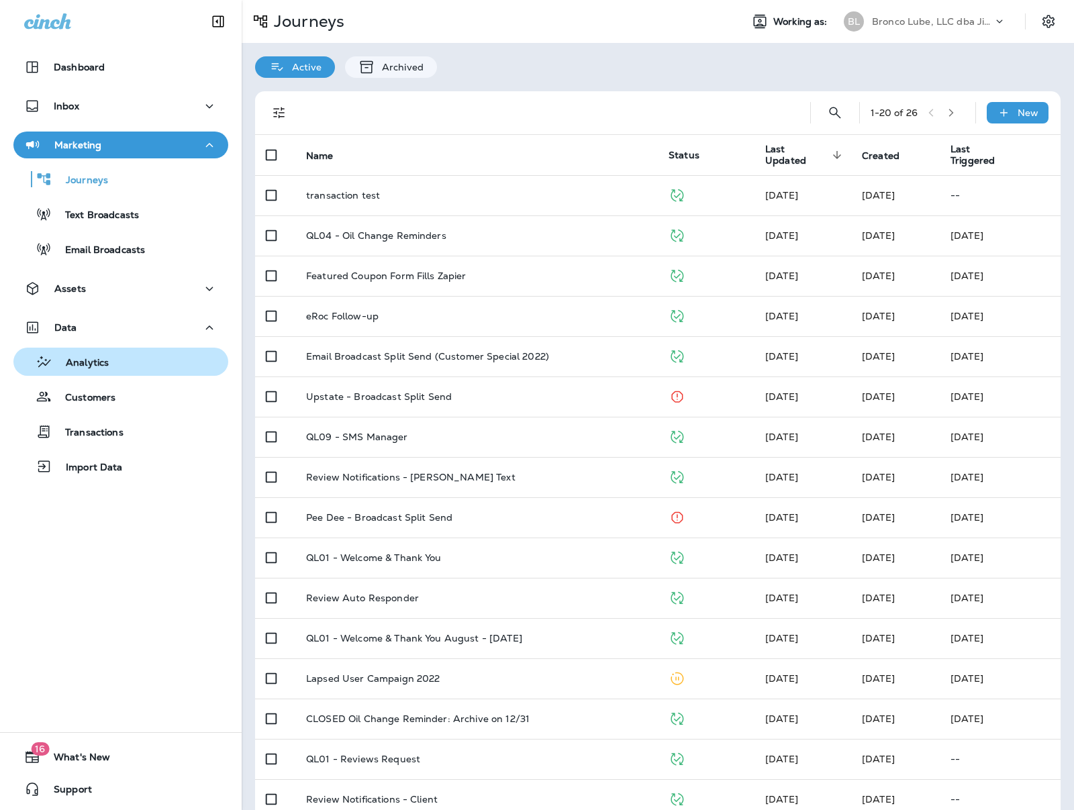
click at [93, 361] on p "Analytics" at bounding box center [80, 363] width 56 height 13
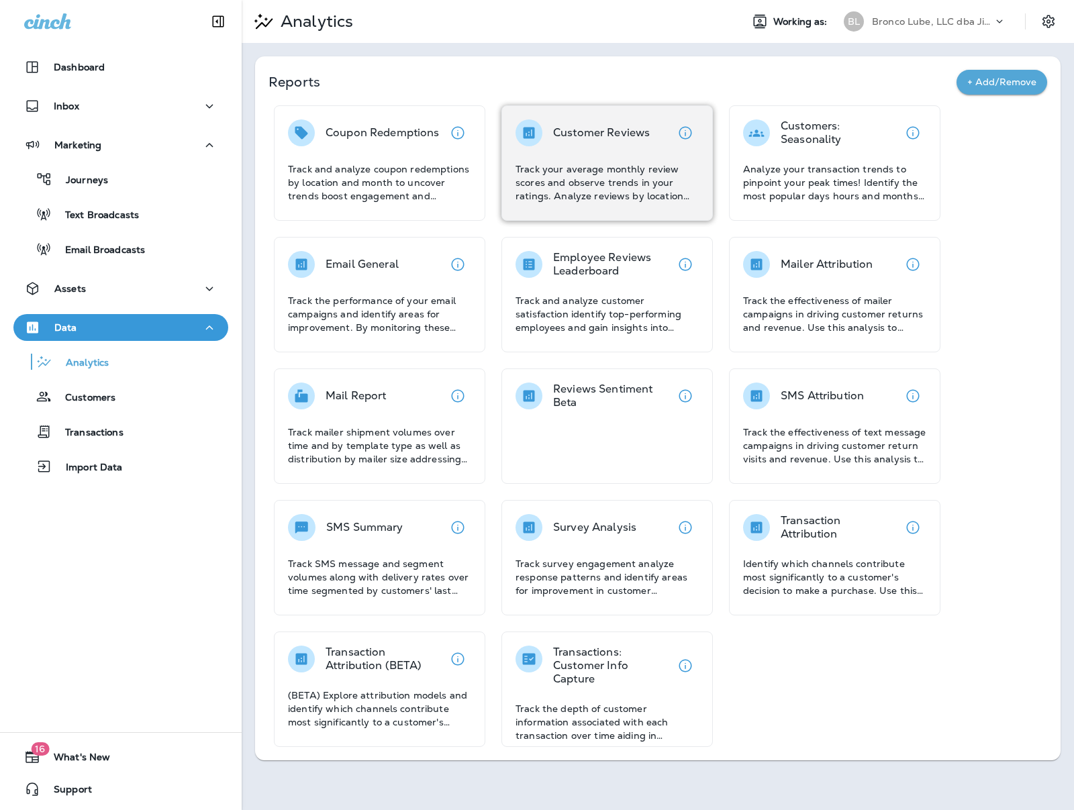
click at [568, 174] on p "Track your average monthly review scores and observe trends in your ratings. An…" at bounding box center [606, 182] width 183 height 40
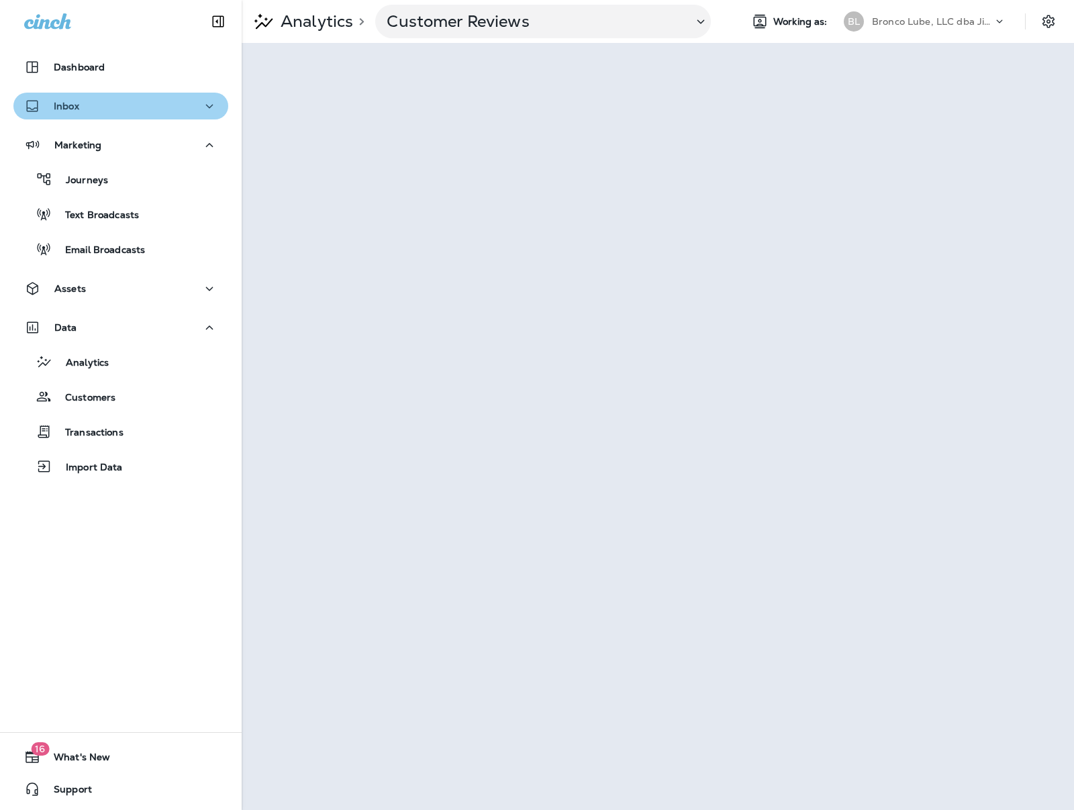
click at [104, 98] on div "Inbox" at bounding box center [120, 106] width 193 height 17
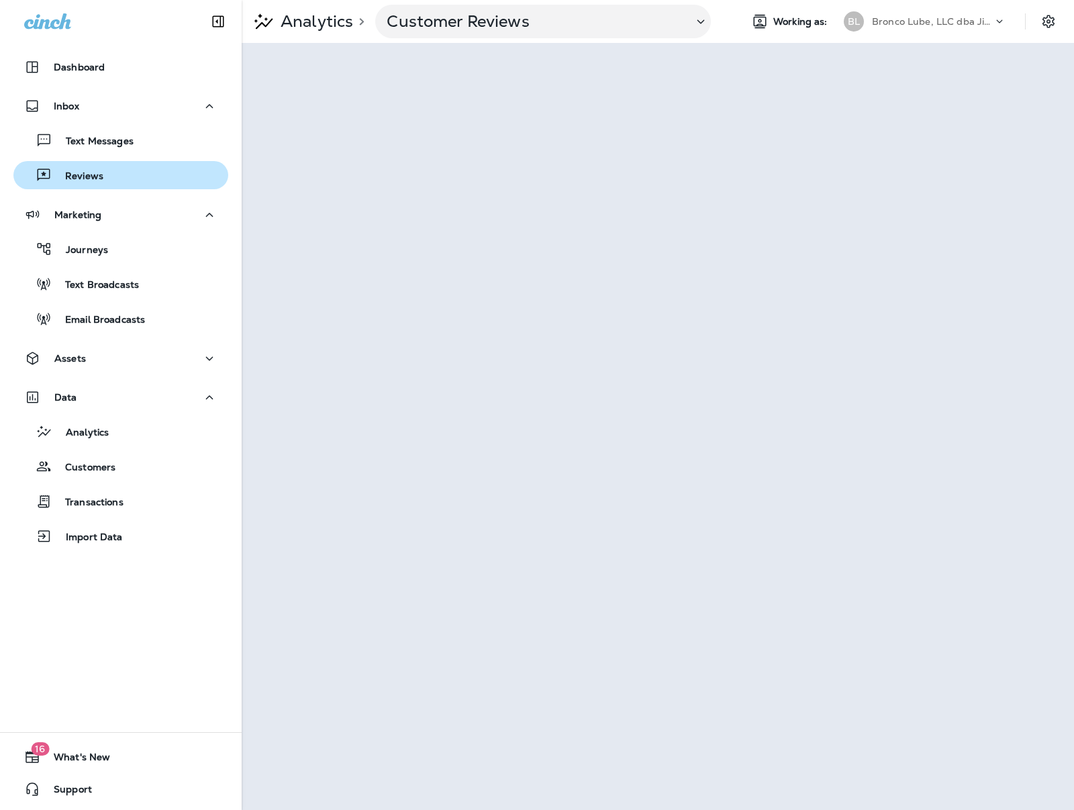
click at [95, 168] on div "Reviews" at bounding box center [61, 175] width 85 height 20
